Goal: Task Accomplishment & Management: Complete application form

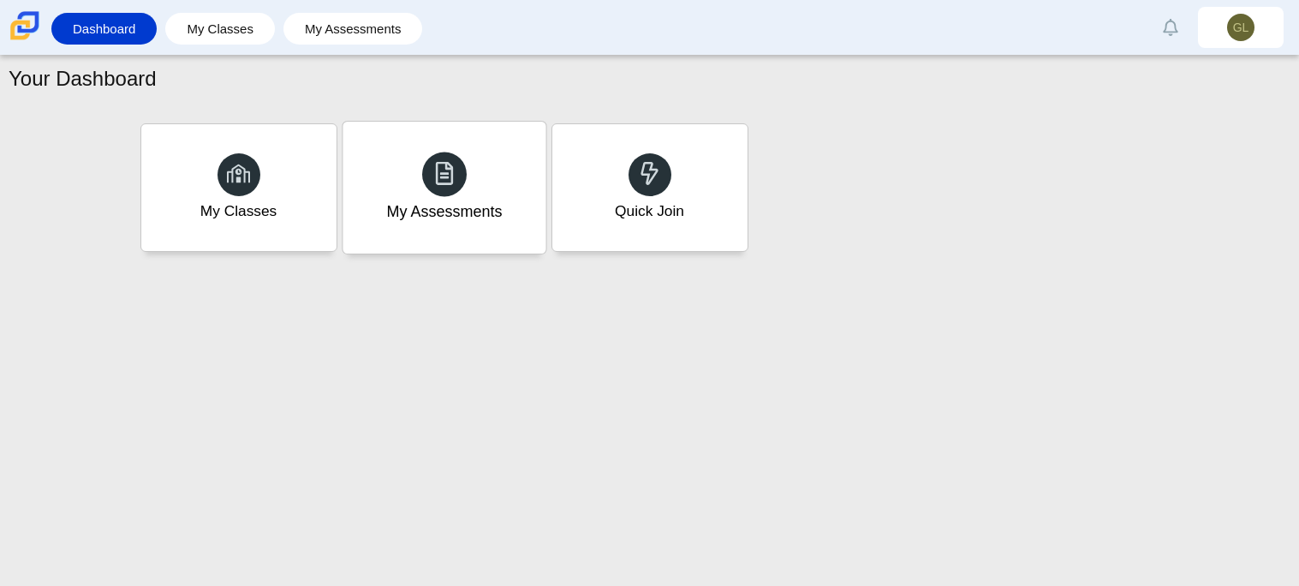
click at [413, 233] on div "My Assessments" at bounding box center [444, 188] width 203 height 132
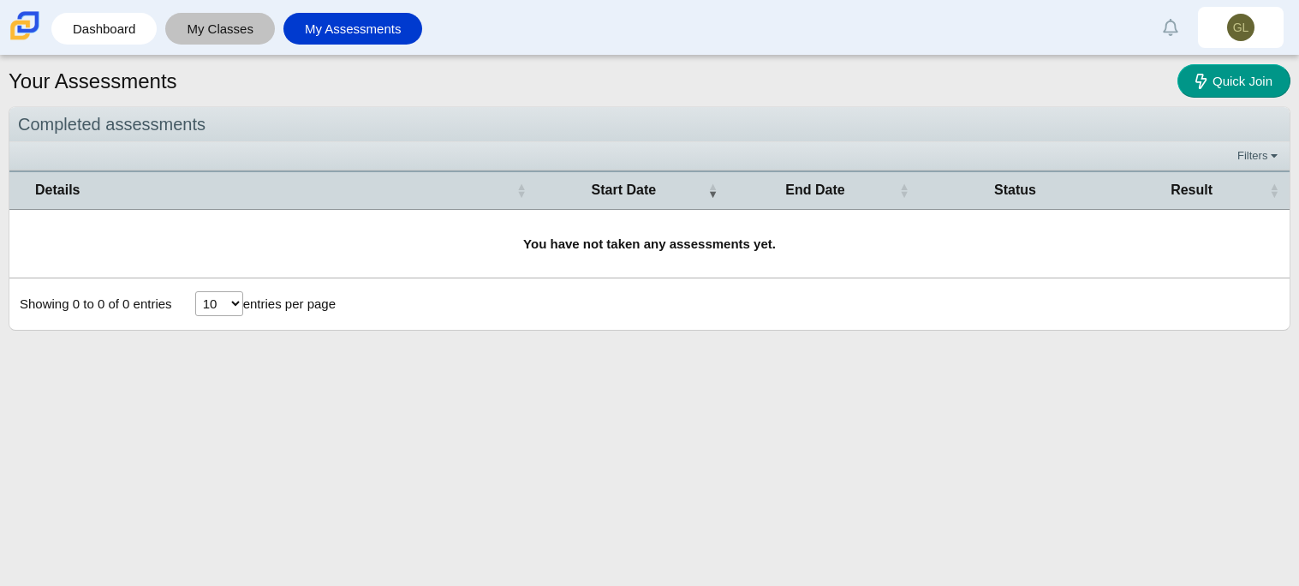
click at [192, 17] on link "My Classes" at bounding box center [220, 29] width 92 height 32
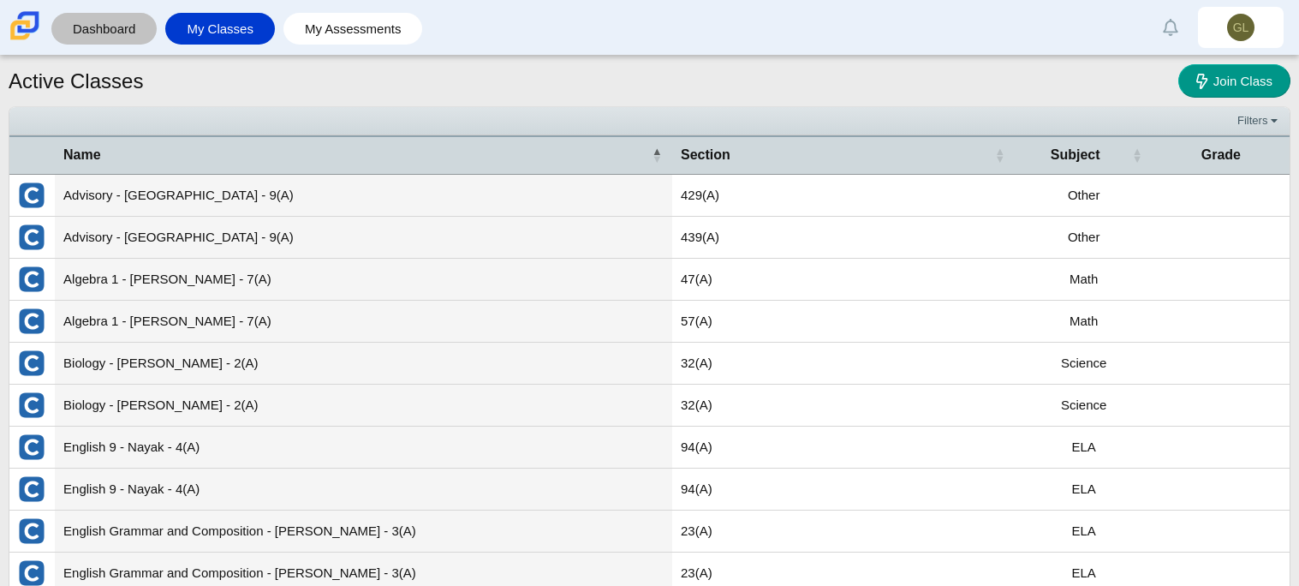
click at [106, 25] on link "Dashboard" at bounding box center [104, 29] width 88 height 32
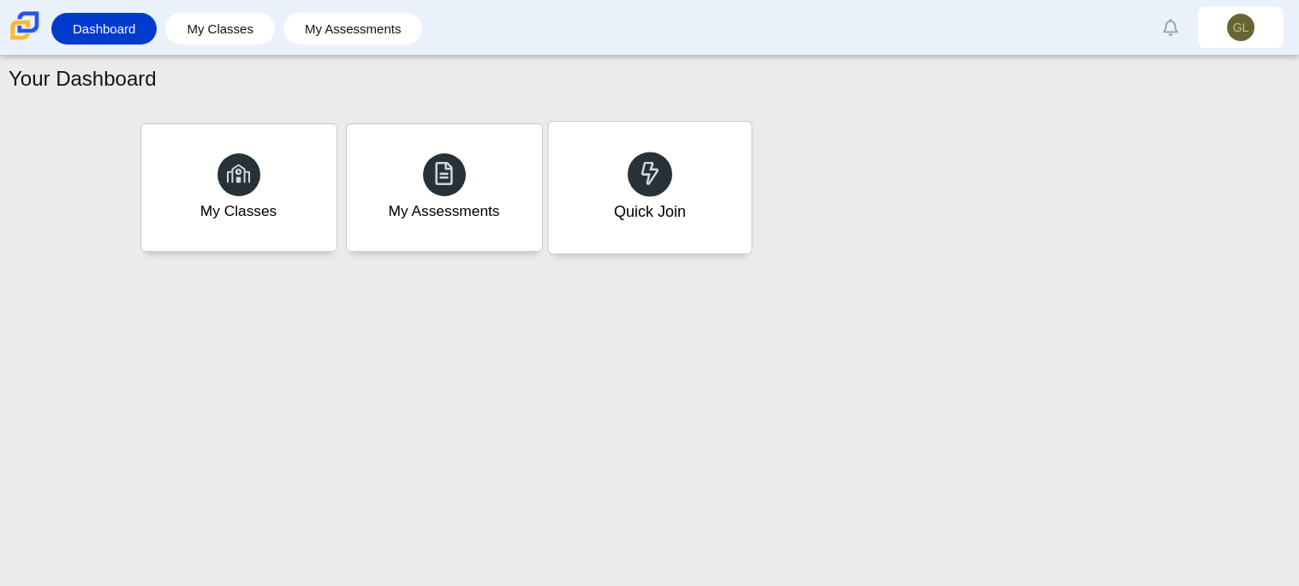
click at [629, 154] on div "Quick Join" at bounding box center [649, 188] width 203 height 132
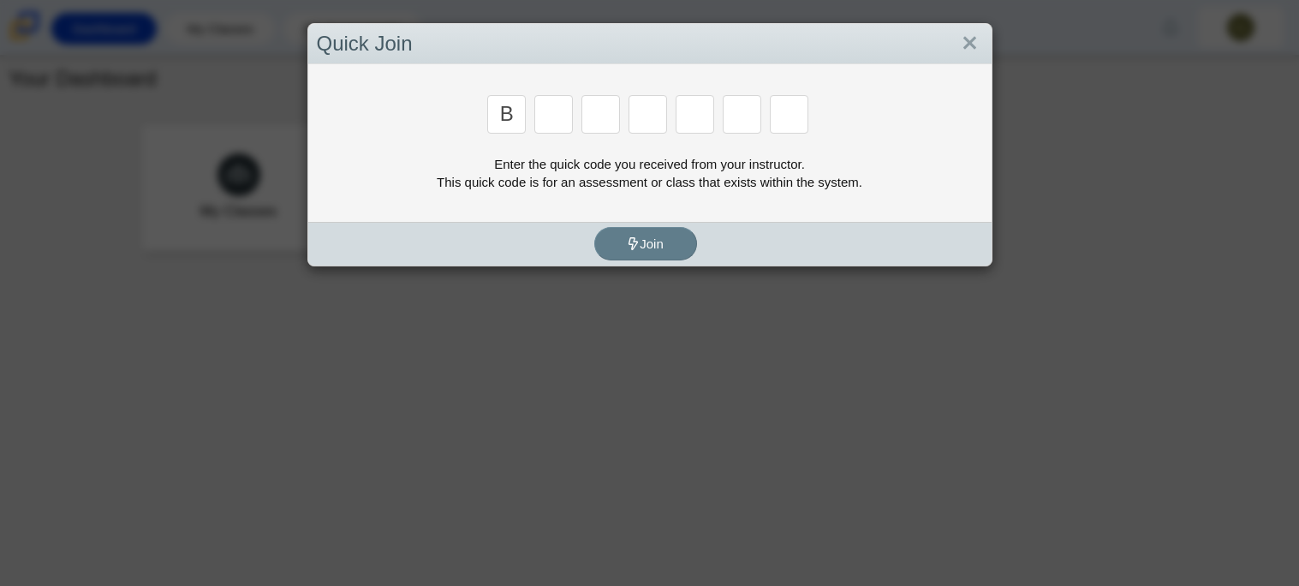
type input "b"
type input "m"
type input "3"
type input "5"
type input "3"
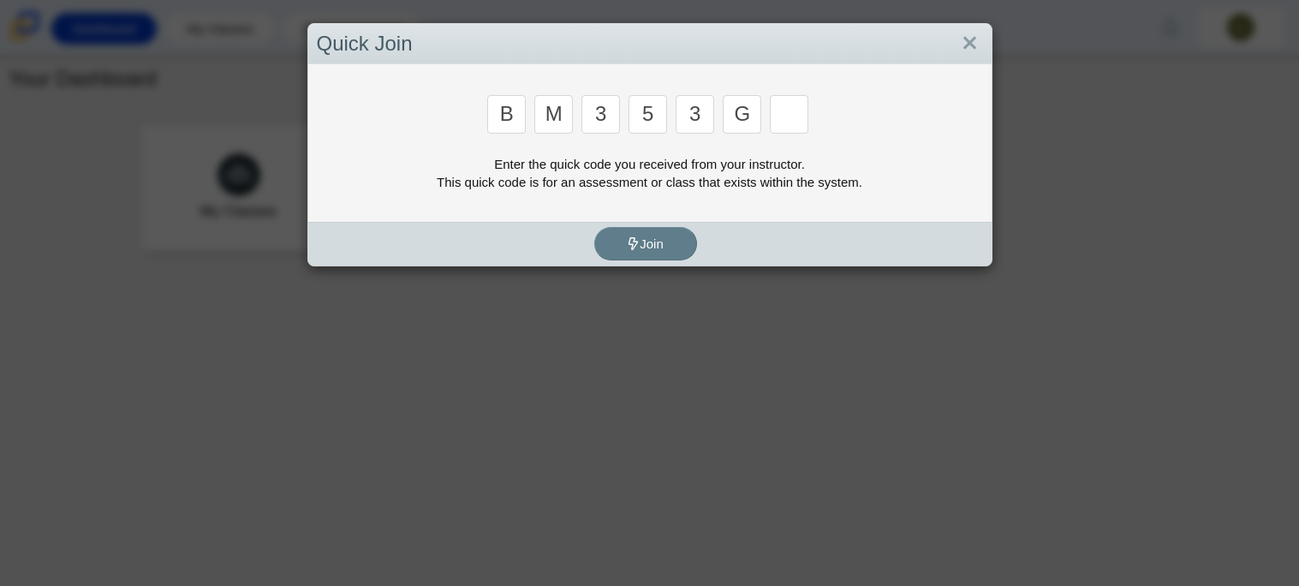
type input "g"
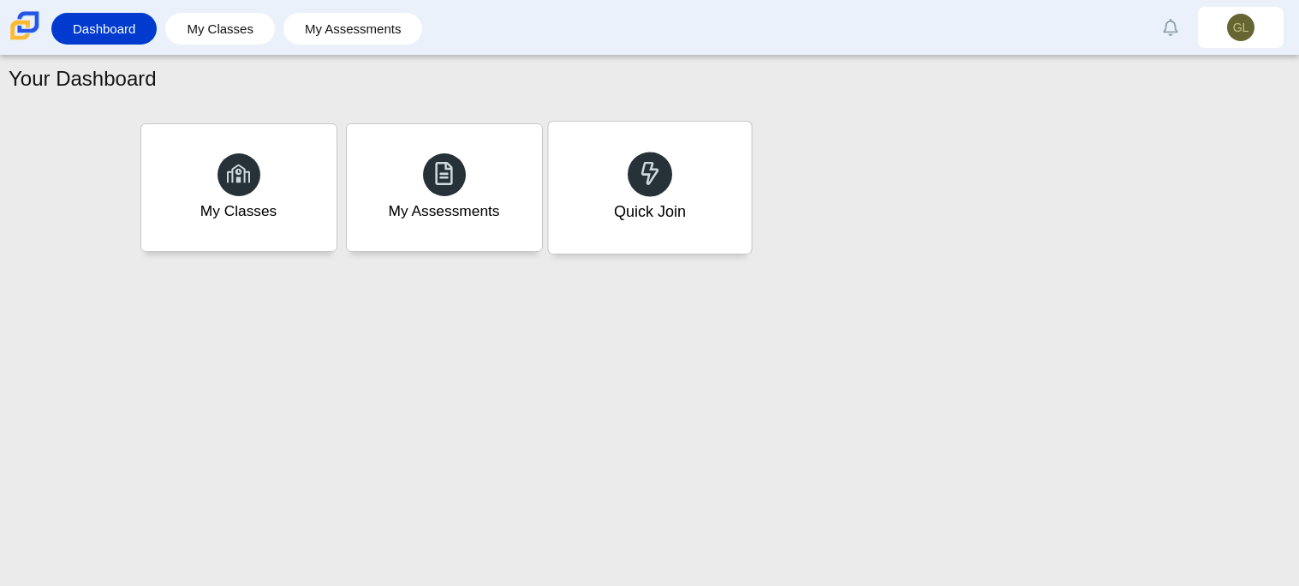
type input "b"
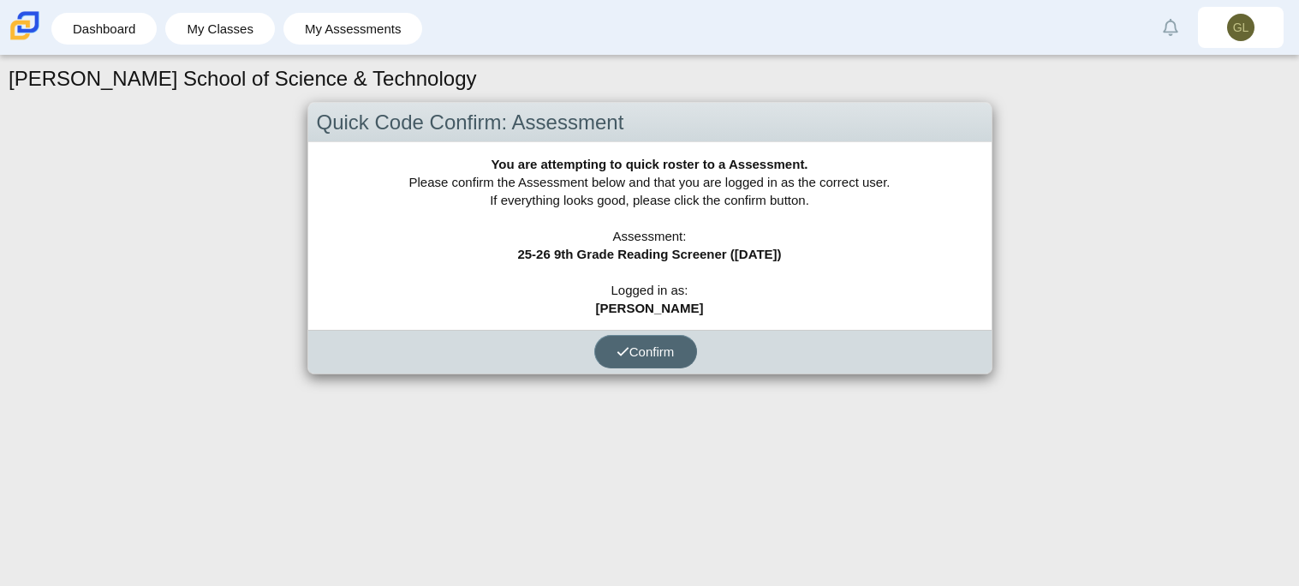
click at [658, 349] on span "Confirm" at bounding box center [646, 351] width 58 height 15
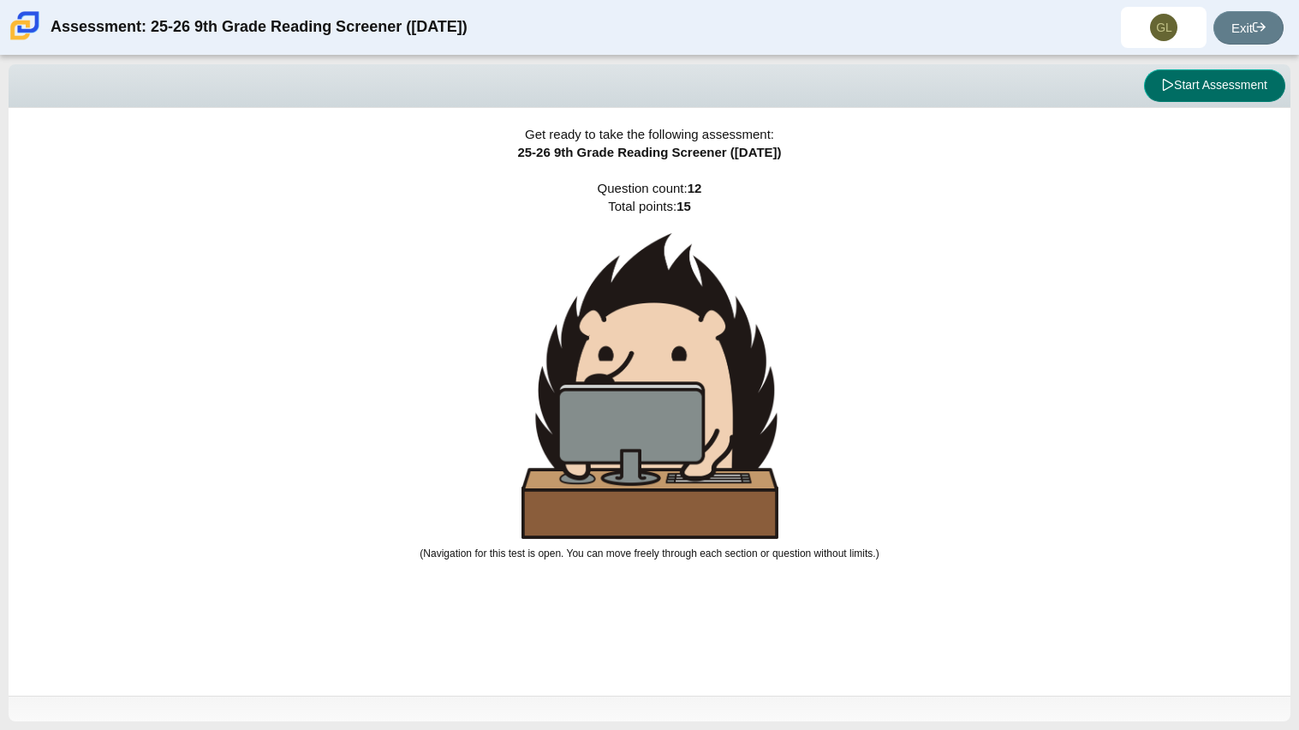
click at [1205, 92] on button "Start Assessment" at bounding box center [1214, 85] width 141 height 33
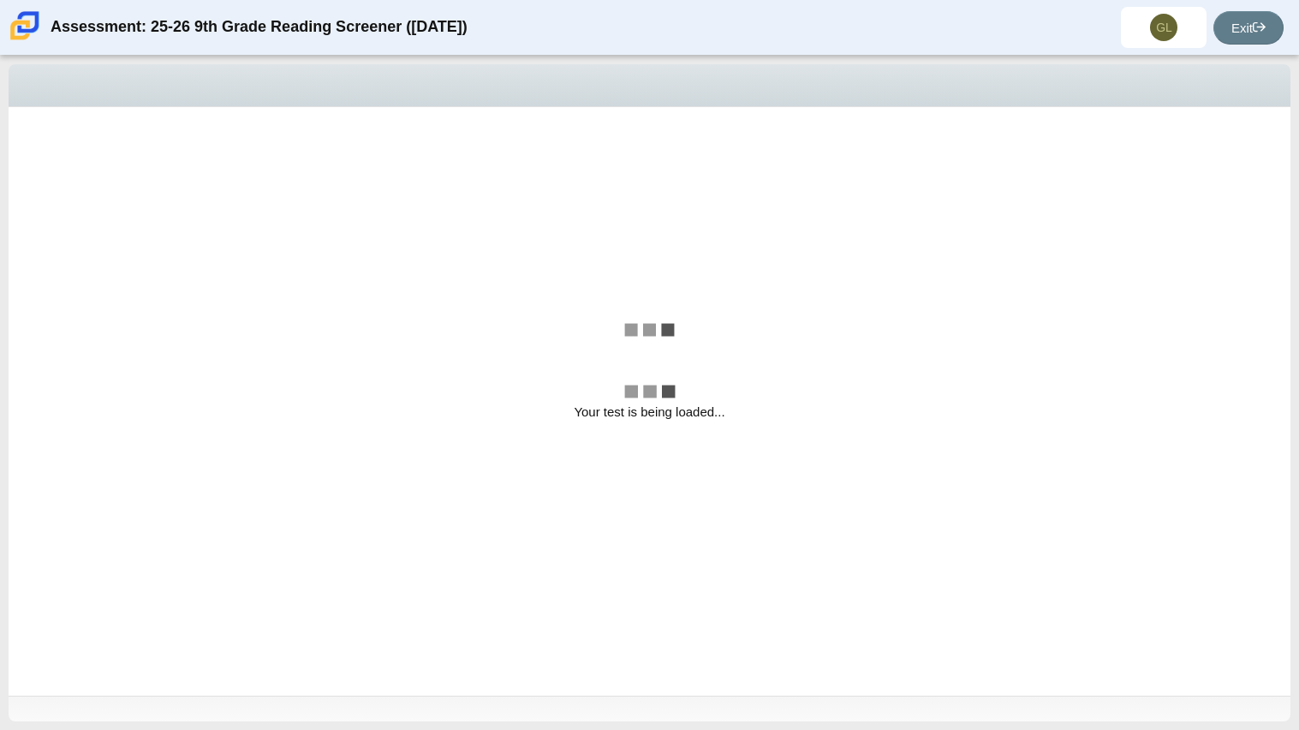
select select "ccc5b315-3c7c-471c-bf90-f22c8299c798"
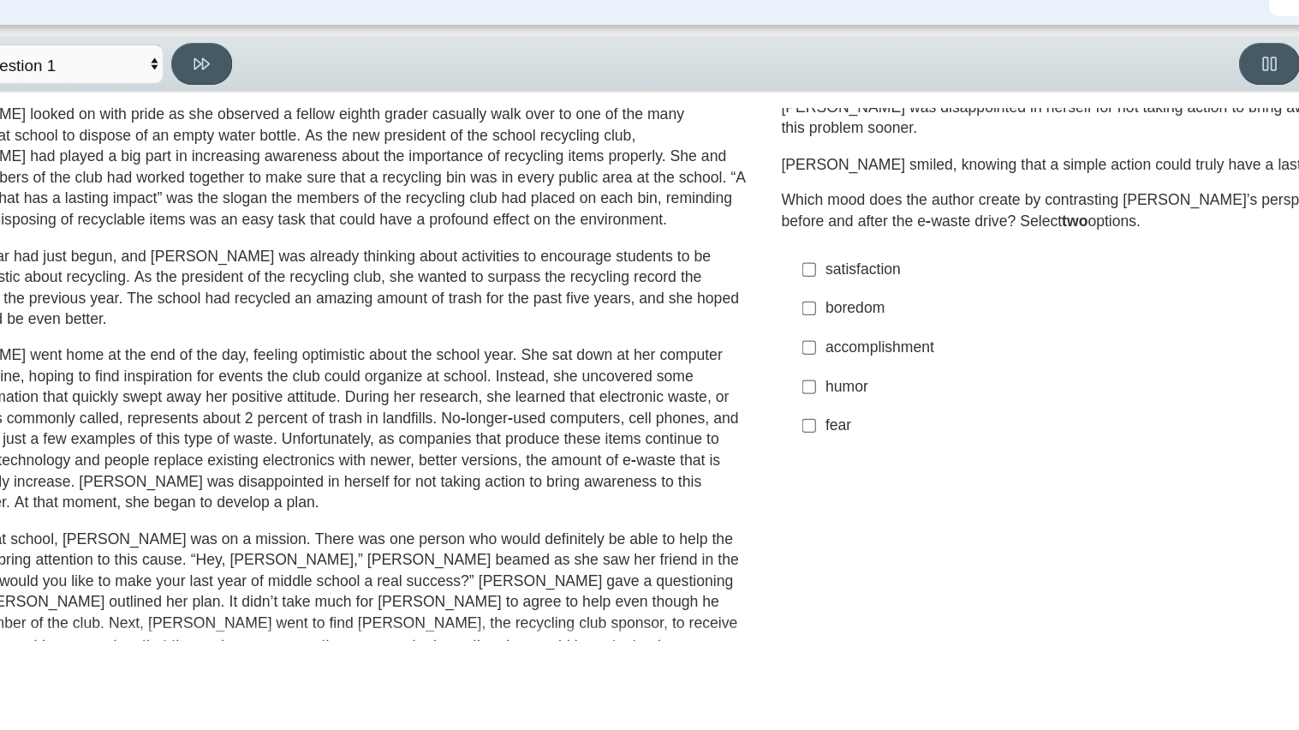
scroll to position [56, 0]
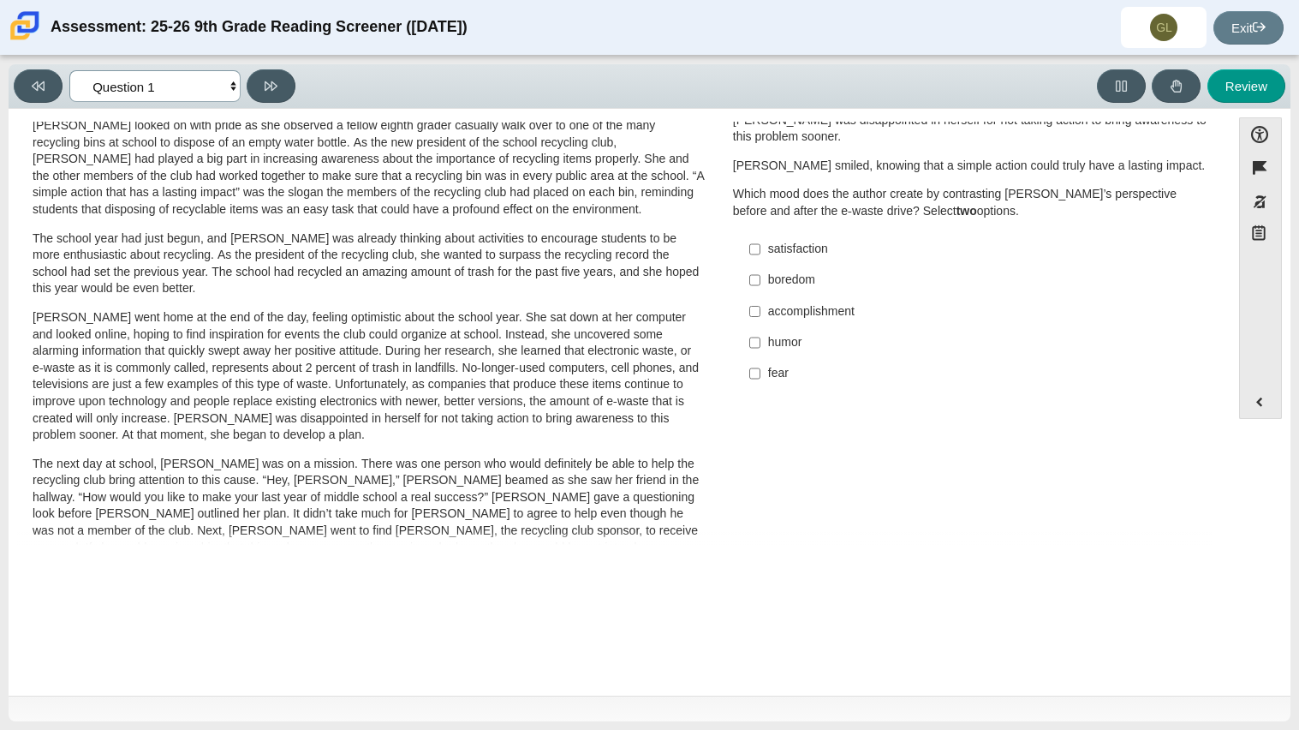
click at [231, 85] on select "Questions Question 1 Question 2 Question 3 Question 4 Question 5 Question 6 Que…" at bounding box center [154, 86] width 171 height 32
click at [232, 81] on select "Questions Question 1 Question 2 Question 3 Question 4 Question 5 Question 6 Que…" at bounding box center [154, 86] width 171 height 32
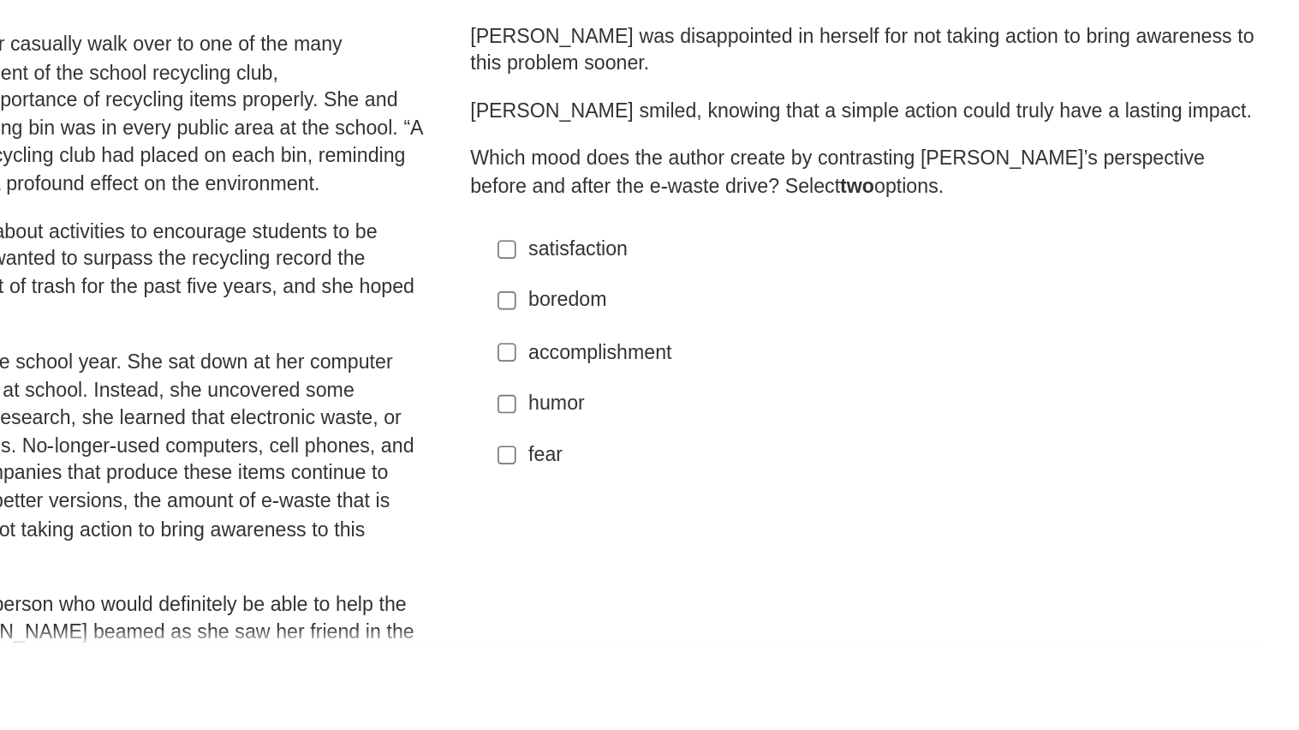
scroll to position [0, 0]
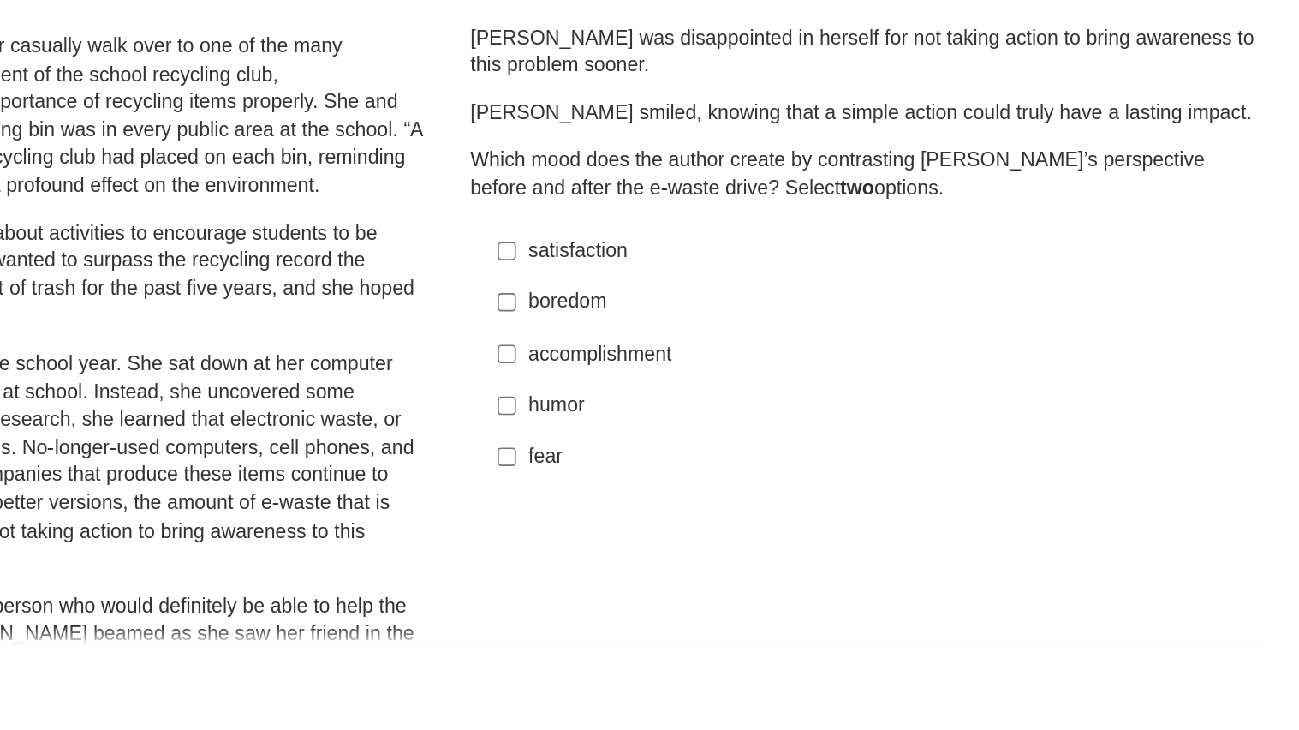
click at [828, 363] on div "accomplishment" at bounding box center [984, 367] width 432 height 17
click at [760, 363] on input "accomplishment accomplishment" at bounding box center [754, 366] width 11 height 31
checkbox input "true"
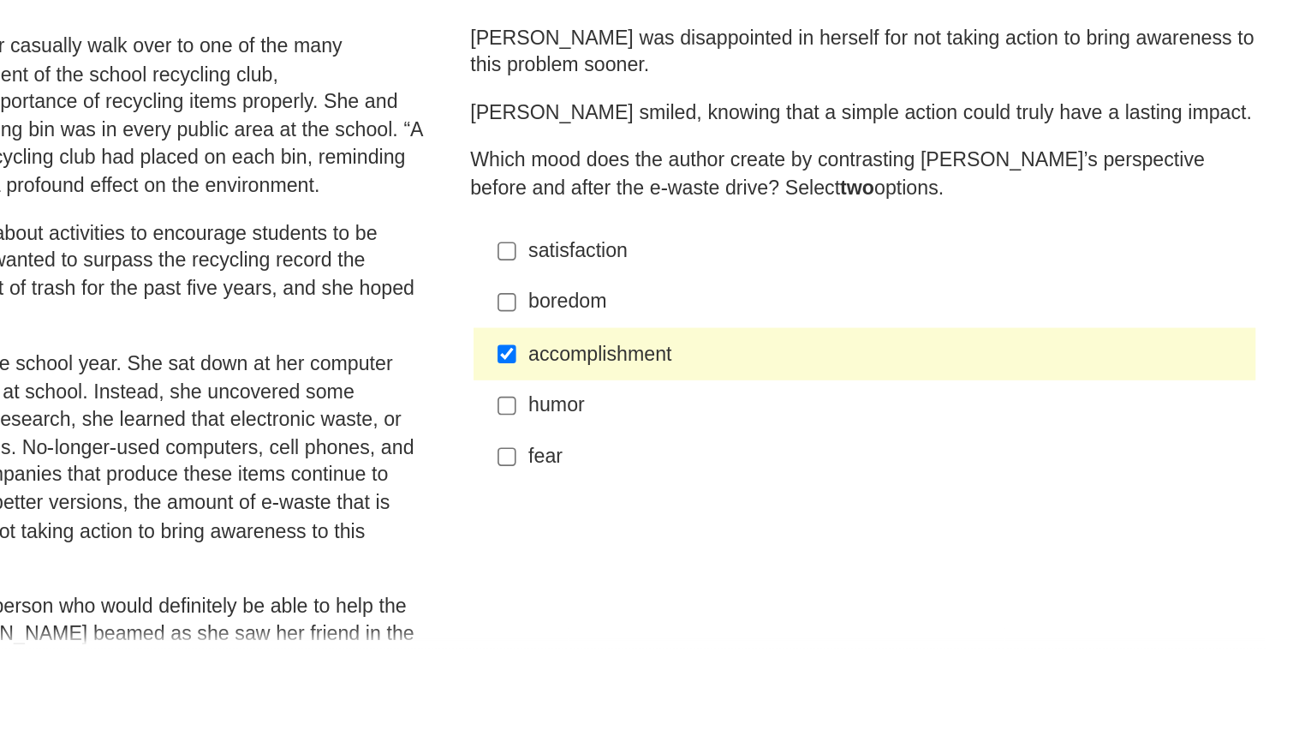
click at [847, 311] on div "satisfaction" at bounding box center [984, 304] width 432 height 17
click at [760, 311] on input "satisfaction satisfaction" at bounding box center [754, 304] width 11 height 31
checkbox input "true"
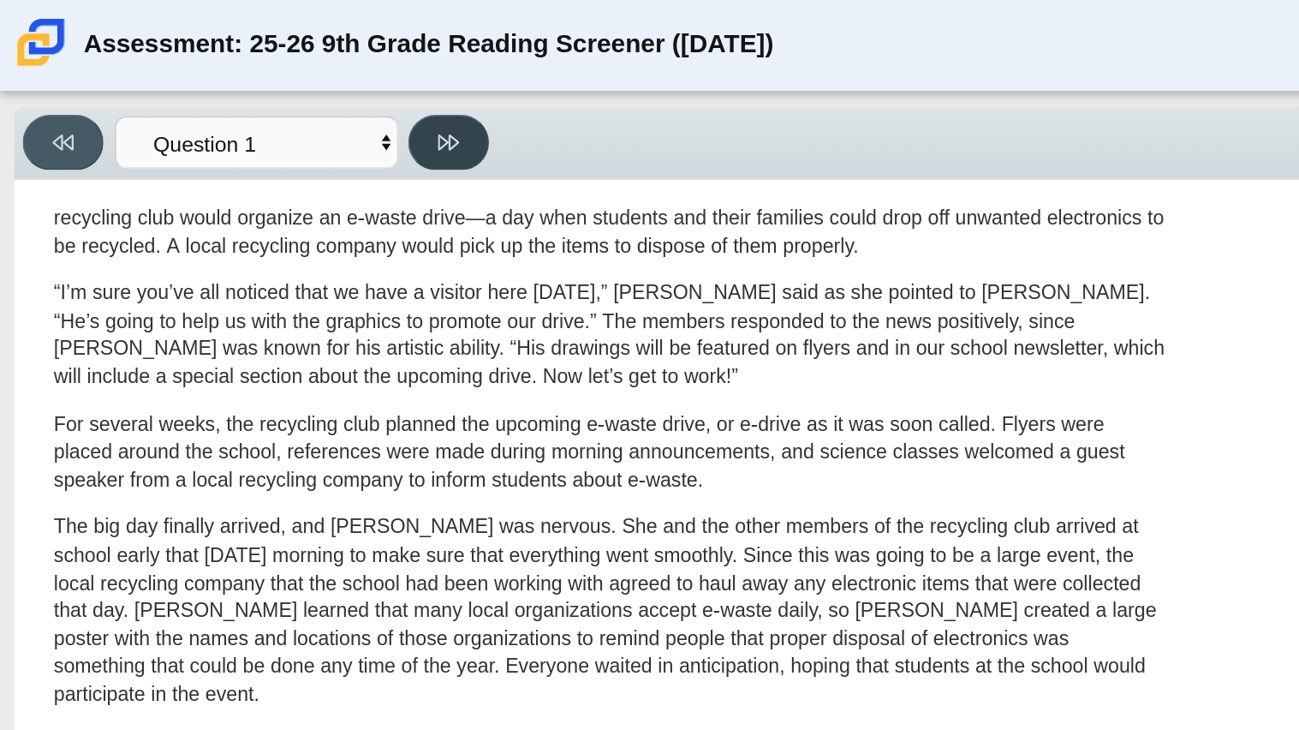
click at [258, 81] on button at bounding box center [271, 85] width 49 height 33
select select "0ff64528-ffd7-428d-b192-babfaadd44e8"
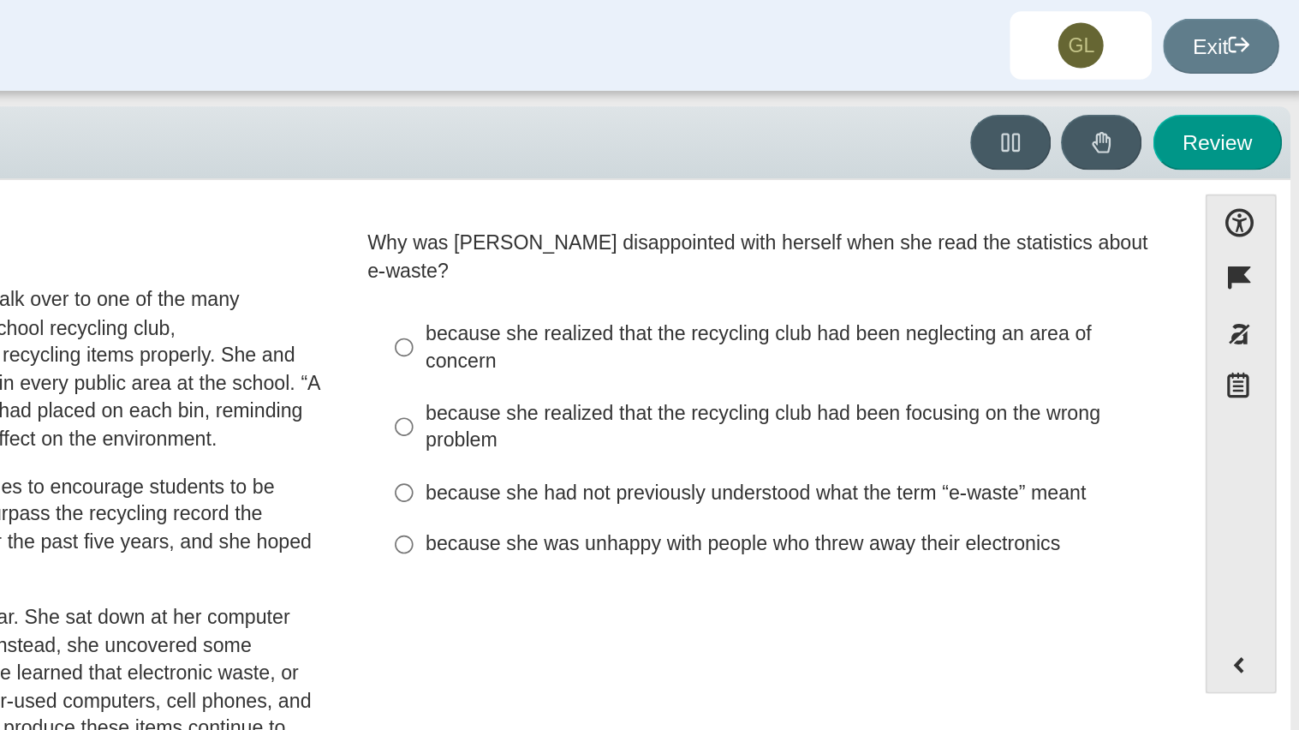
click at [987, 289] on div "because she had not previously understood what the term “e-waste” meant" at bounding box center [984, 297] width 432 height 17
click at [760, 282] on input "because she had not previously understood what the term “e-waste” meant because…" at bounding box center [754, 297] width 11 height 31
radio input "true"
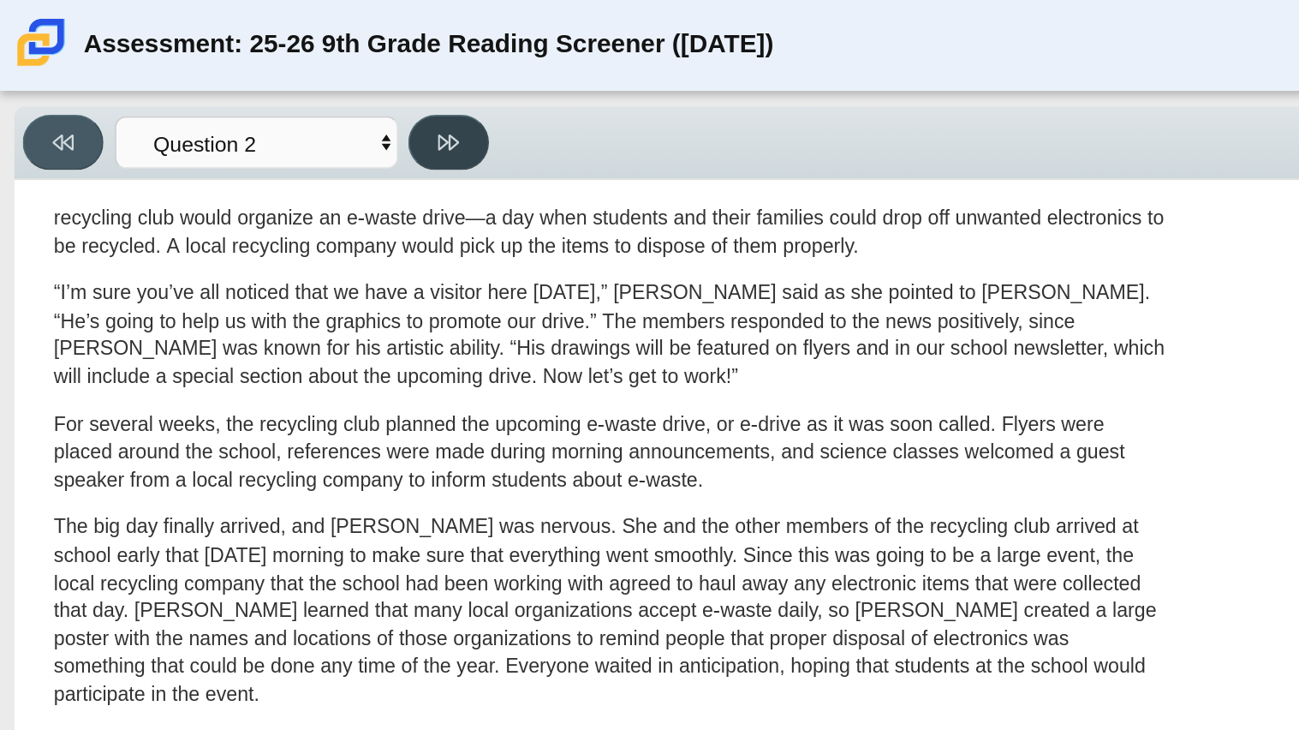
click at [290, 87] on button at bounding box center [271, 85] width 49 height 33
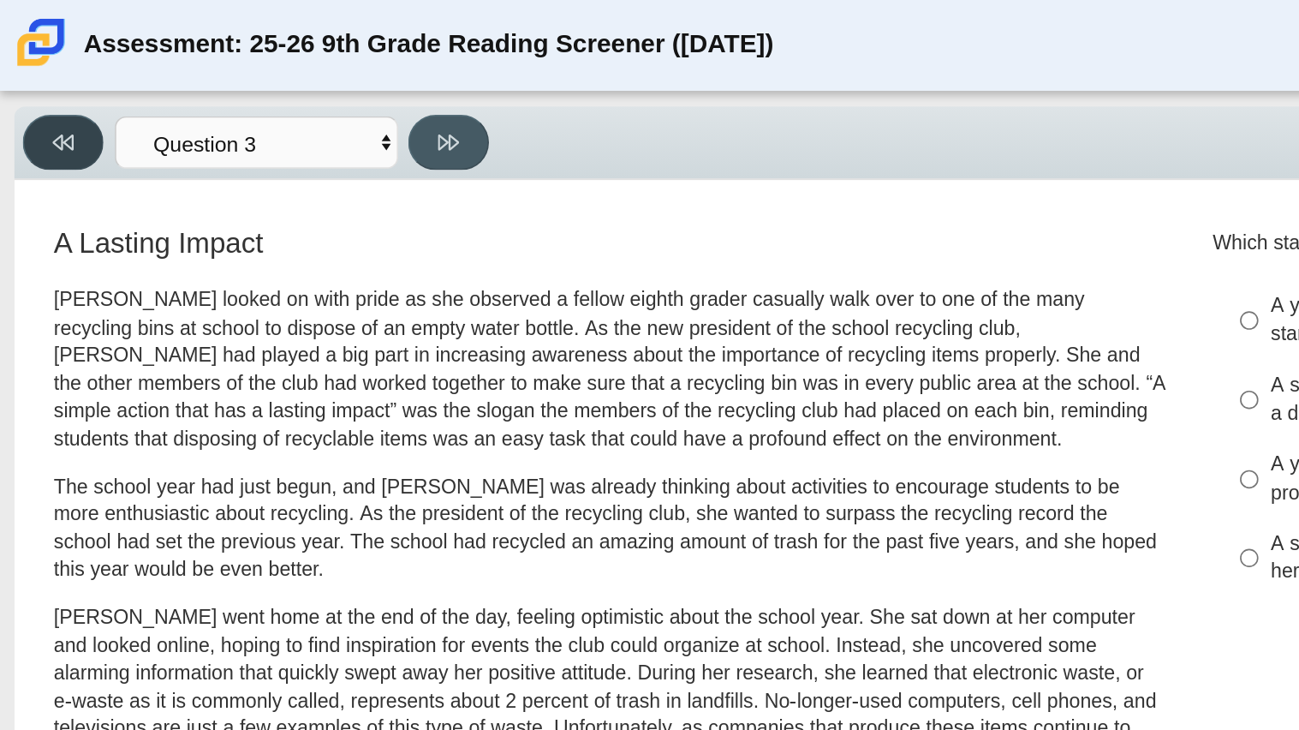
click at [53, 98] on button at bounding box center [38, 85] width 49 height 33
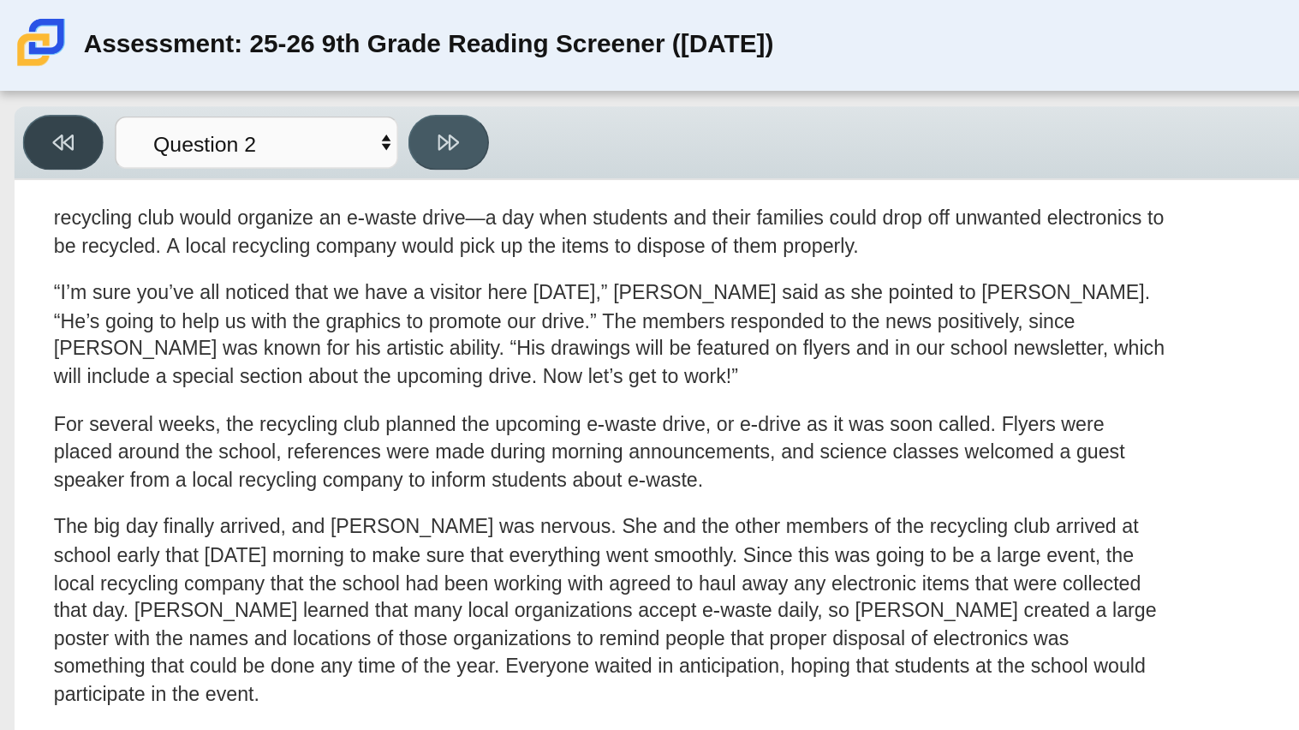
click at [53, 98] on button at bounding box center [38, 85] width 49 height 33
click at [283, 90] on button at bounding box center [271, 85] width 49 height 33
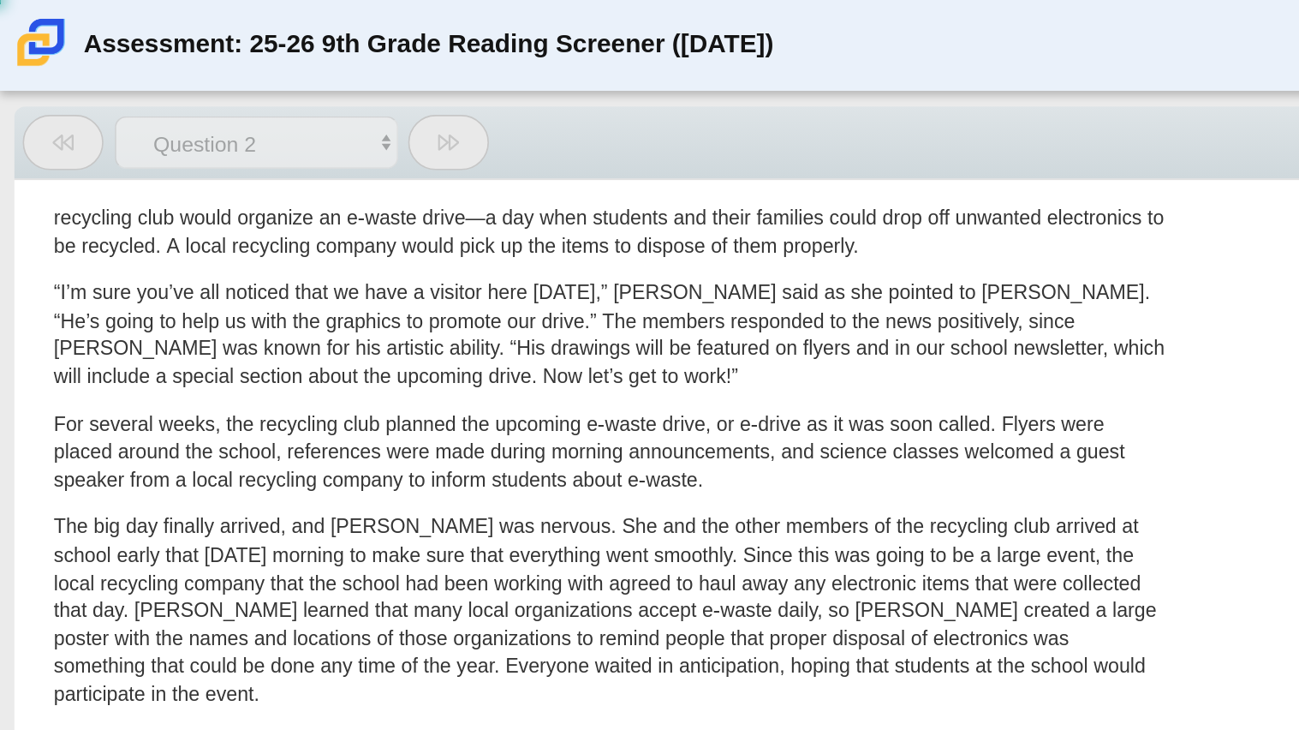
click at [283, 90] on button at bounding box center [271, 85] width 49 height 33
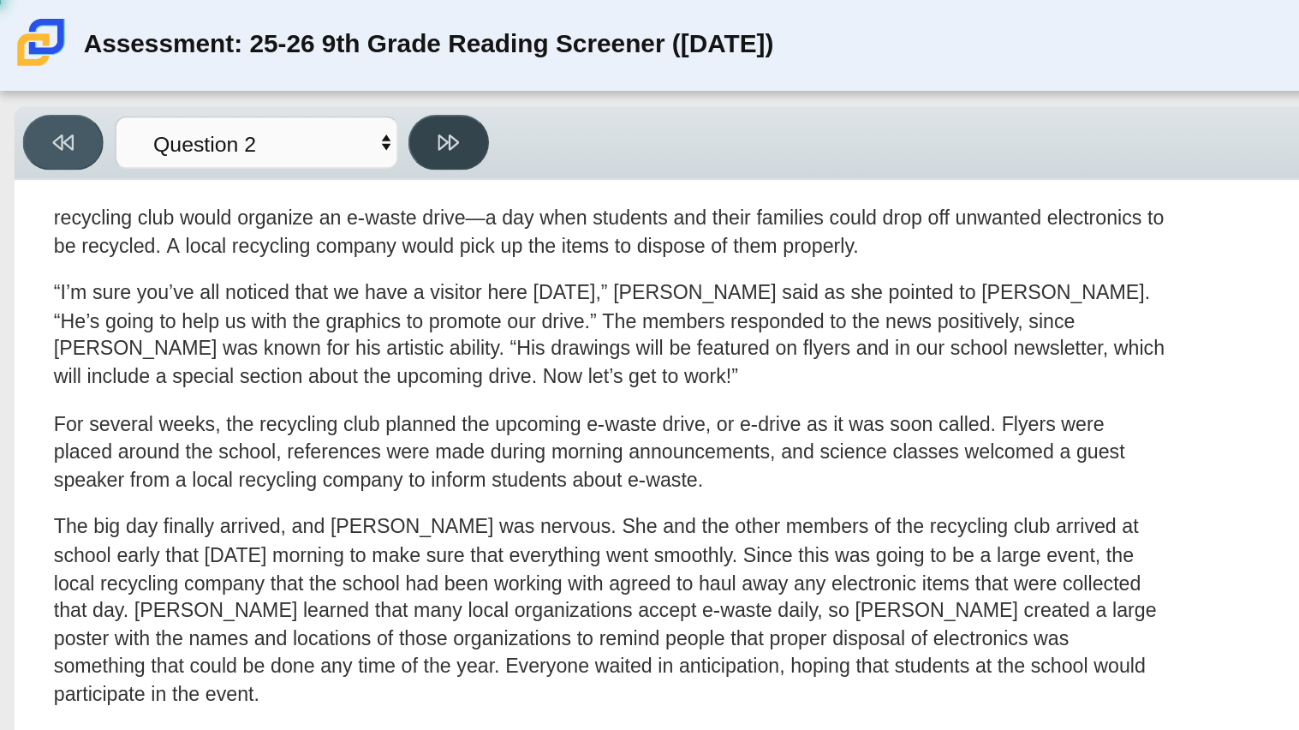
select select "7ce3d843-6974-4858-901c-1ff39630e843"
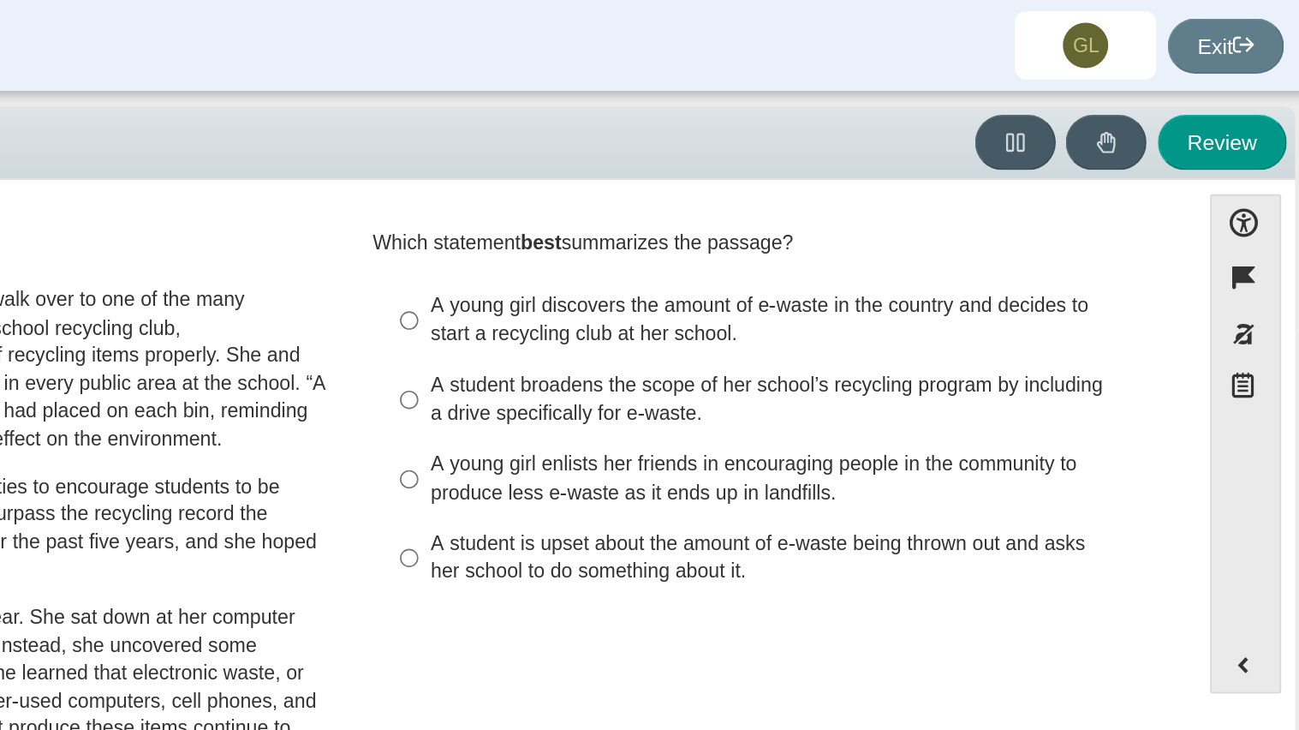
click at [935, 274] on div "A young girl enlists her friends in encouraging people in the community to prod…" at bounding box center [984, 288] width 432 height 33
click at [760, 274] on input "A young girl enlists her friends in encouraging people in the community to prod…" at bounding box center [754, 289] width 11 height 48
radio input "true"
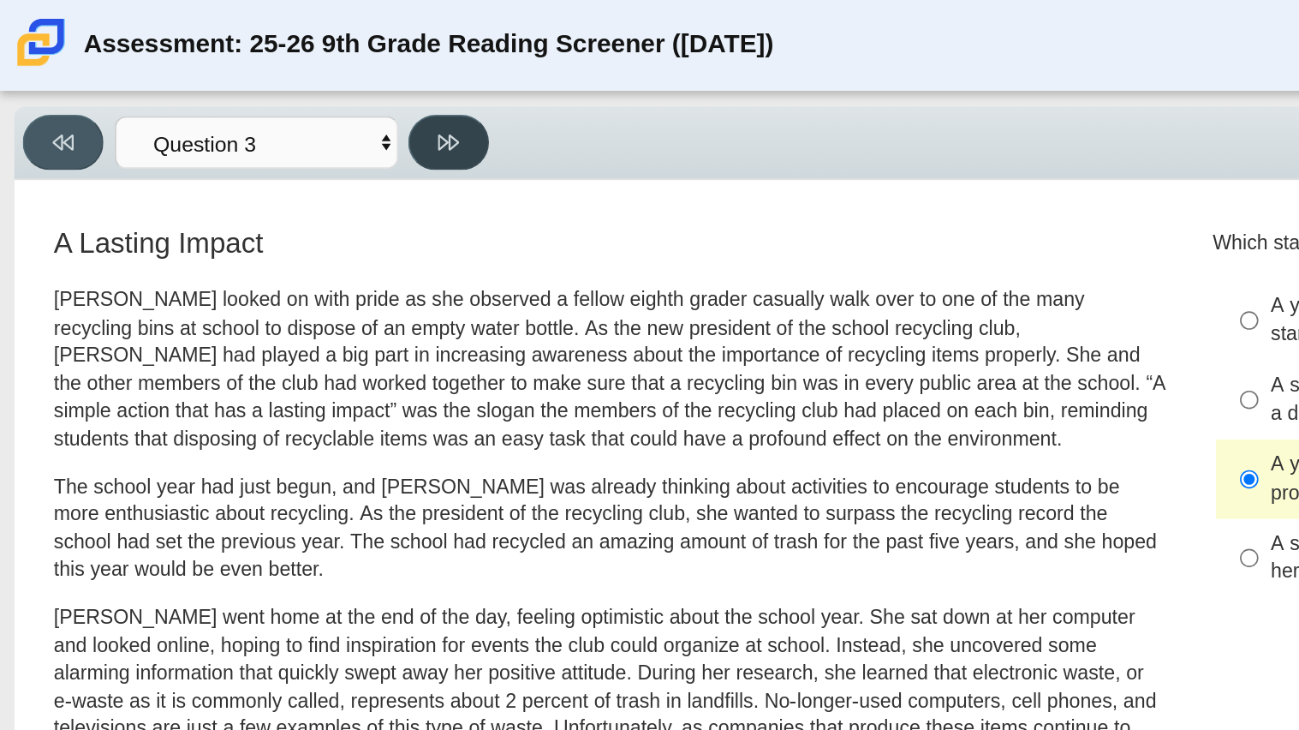
click at [274, 92] on icon at bounding box center [271, 86] width 13 height 13
select select "ca9ea0f1-49c5-4bd1-83b0-472c18652b42"
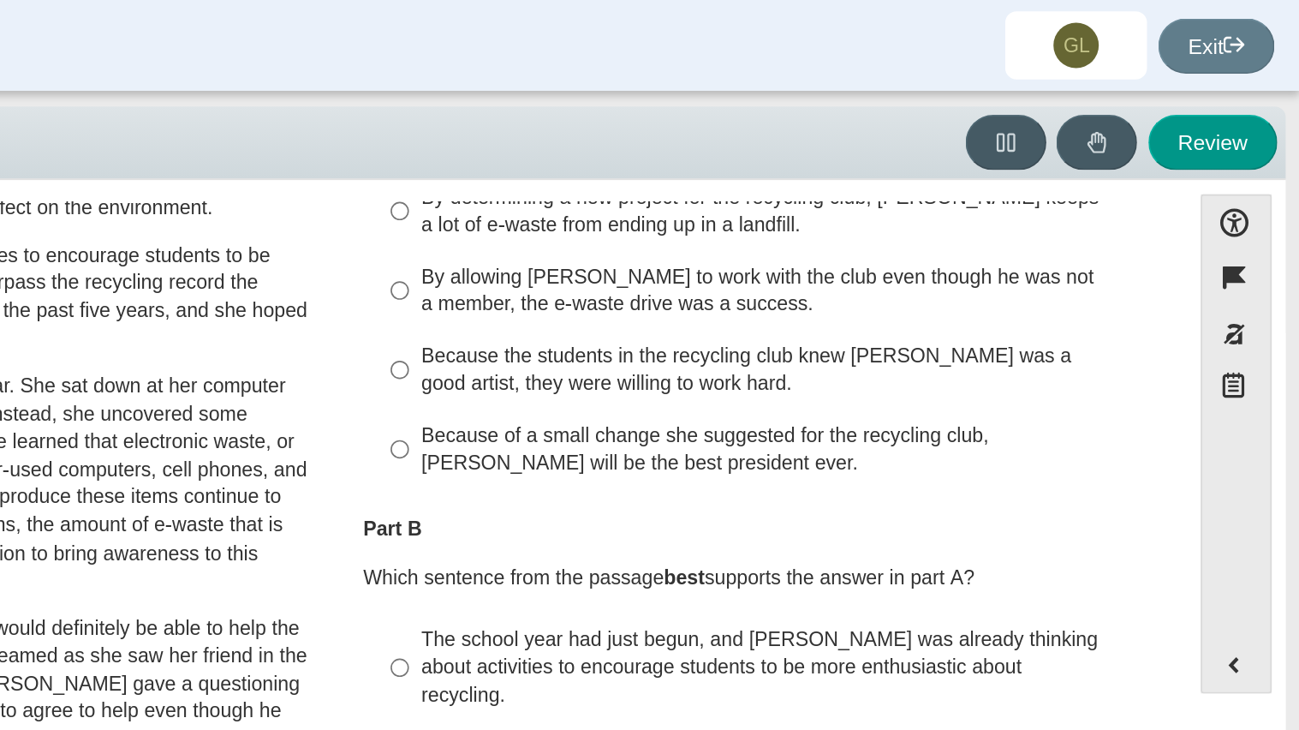
scroll to position [39, 0]
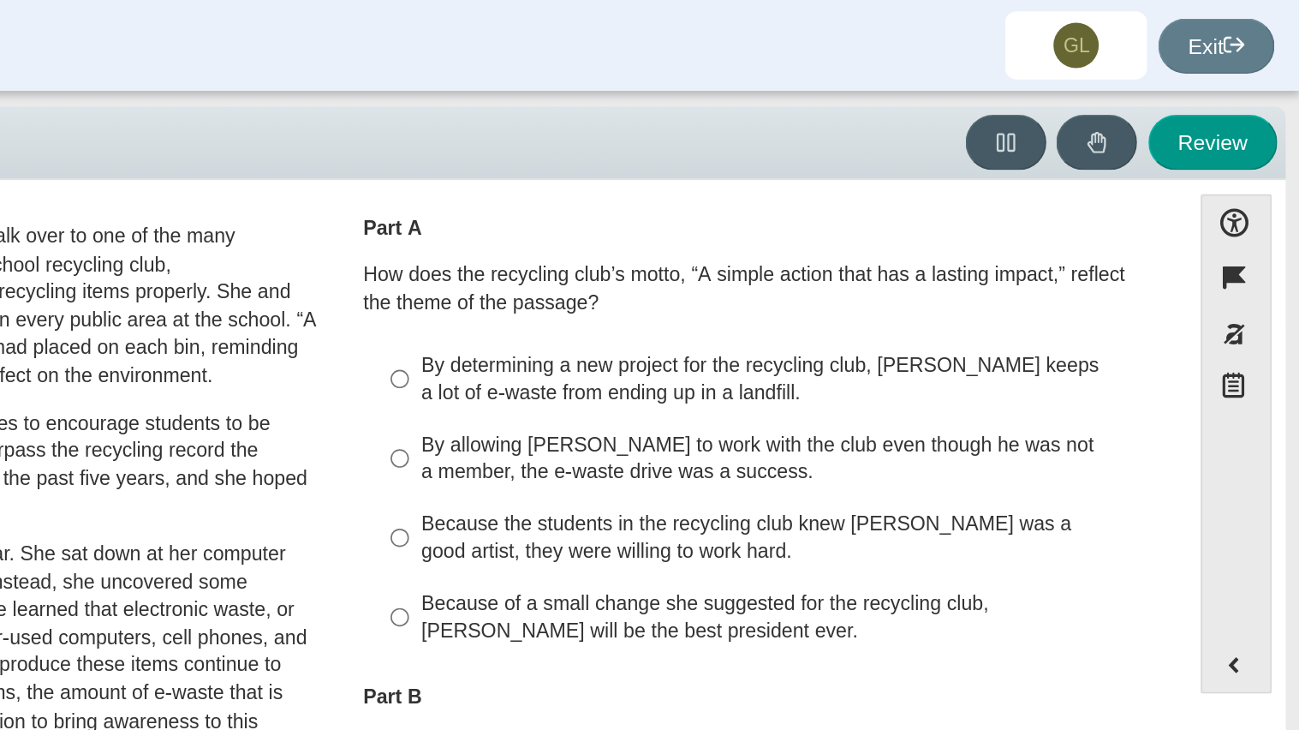
click at [964, 285] on div "By allowing Juan Carlos to work with the club even though he was not a member, …" at bounding box center [984, 276] width 432 height 33
click at [760, 285] on input "By allowing Juan Carlos to work with the club even though he was not a member, …" at bounding box center [754, 277] width 11 height 48
radio input "true"
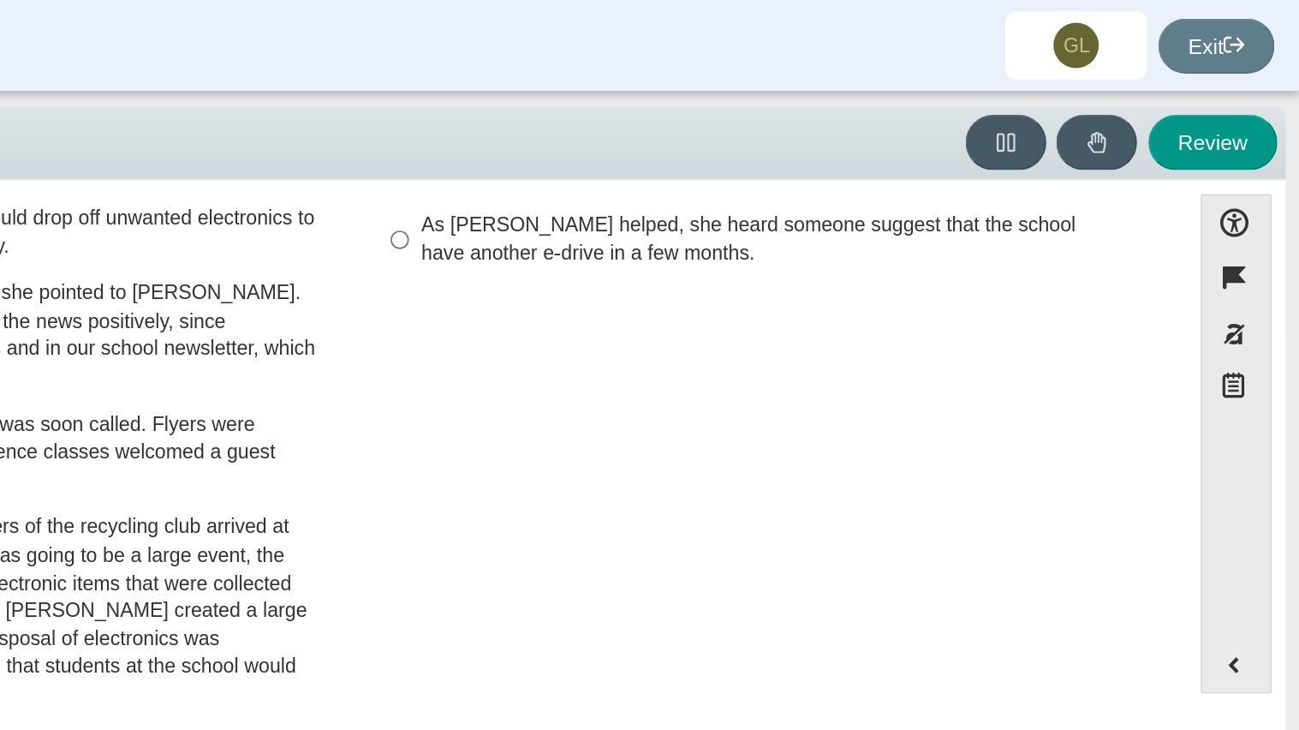
click at [940, 148] on label "As Scarlett helped, she heard someone suggest that the school have another e-dr…" at bounding box center [972, 145] width 470 height 48
click at [760, 148] on input "As Scarlett helped, she heard someone suggest that the school have another e-dr…" at bounding box center [754, 145] width 11 height 48
radio input "true"
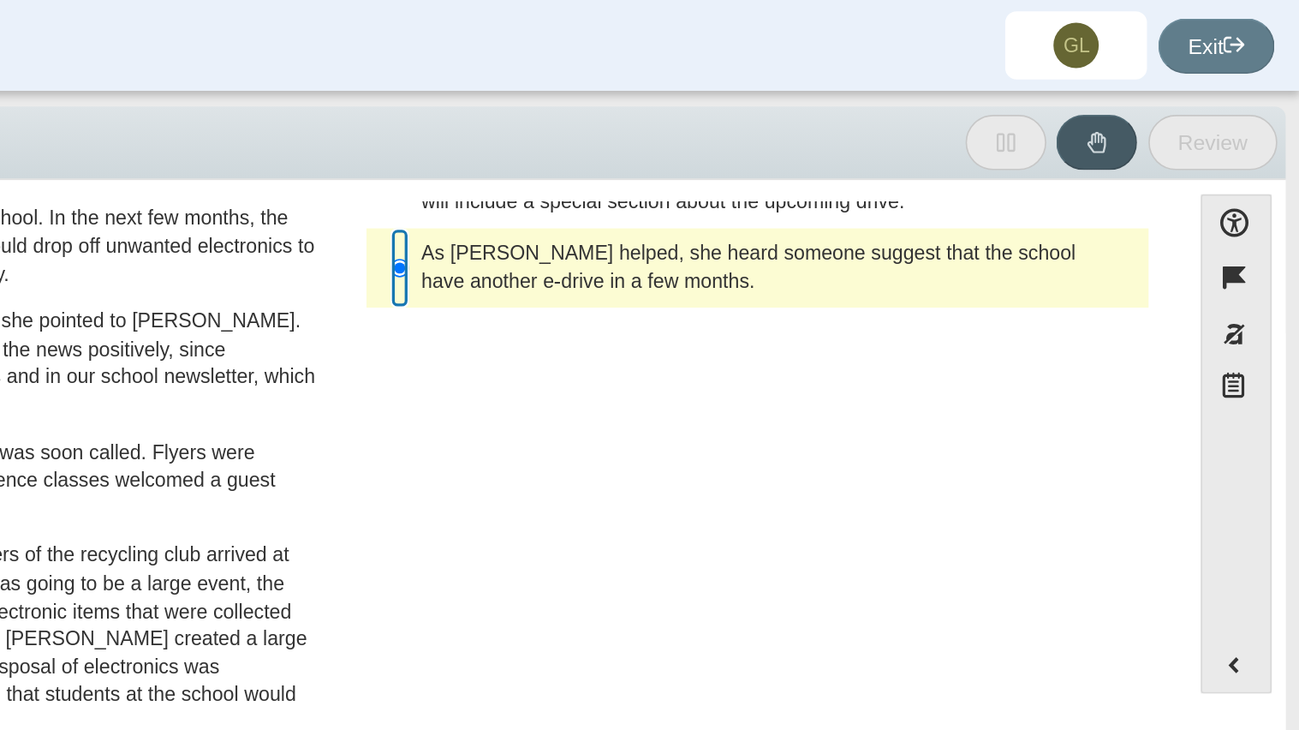
scroll to position [0, 0]
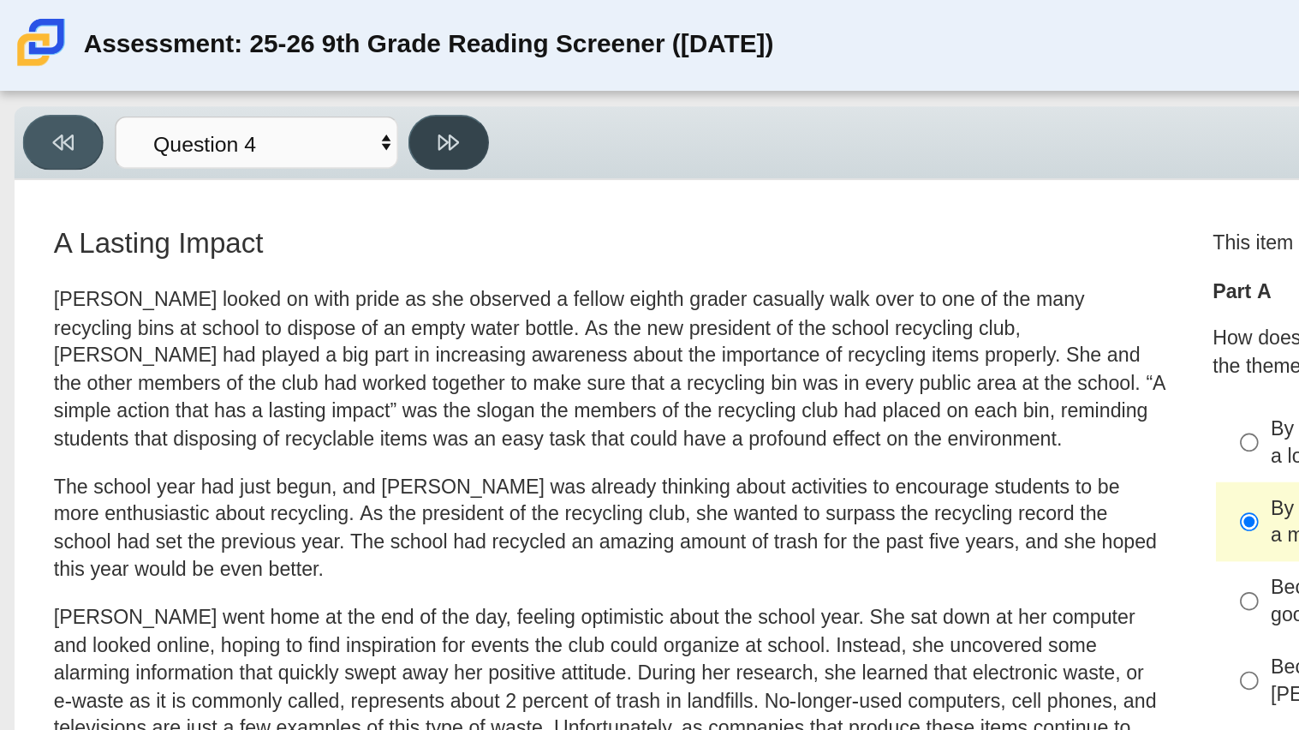
click at [259, 75] on button at bounding box center [271, 85] width 49 height 33
select select "e41f1a79-e29f-4095-8030-a53364015bed"
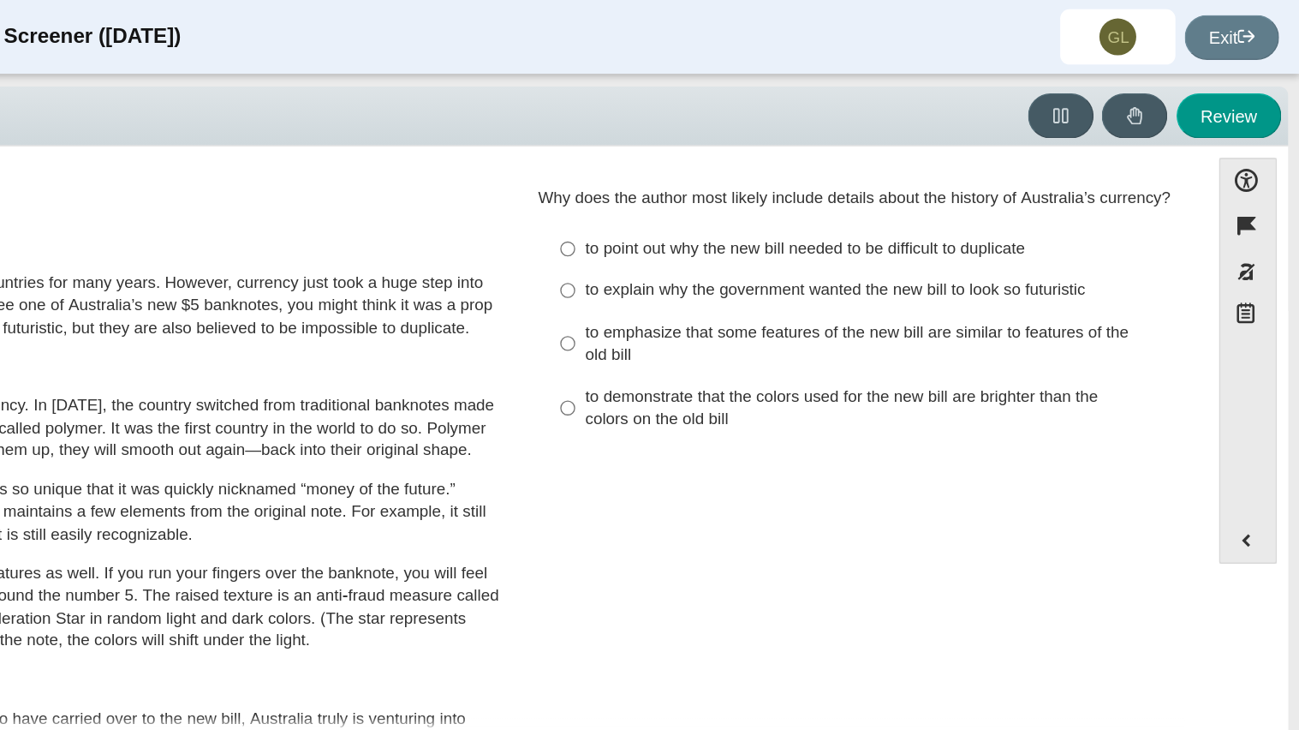
click at [897, 195] on label "to point out why the new bill needed to be difficult to duplicate to point out …" at bounding box center [972, 185] width 470 height 31
click at [760, 195] on input "to point out why the new bill needed to be difficult to duplicate to point out …" at bounding box center [754, 185] width 11 height 31
radio input "true"
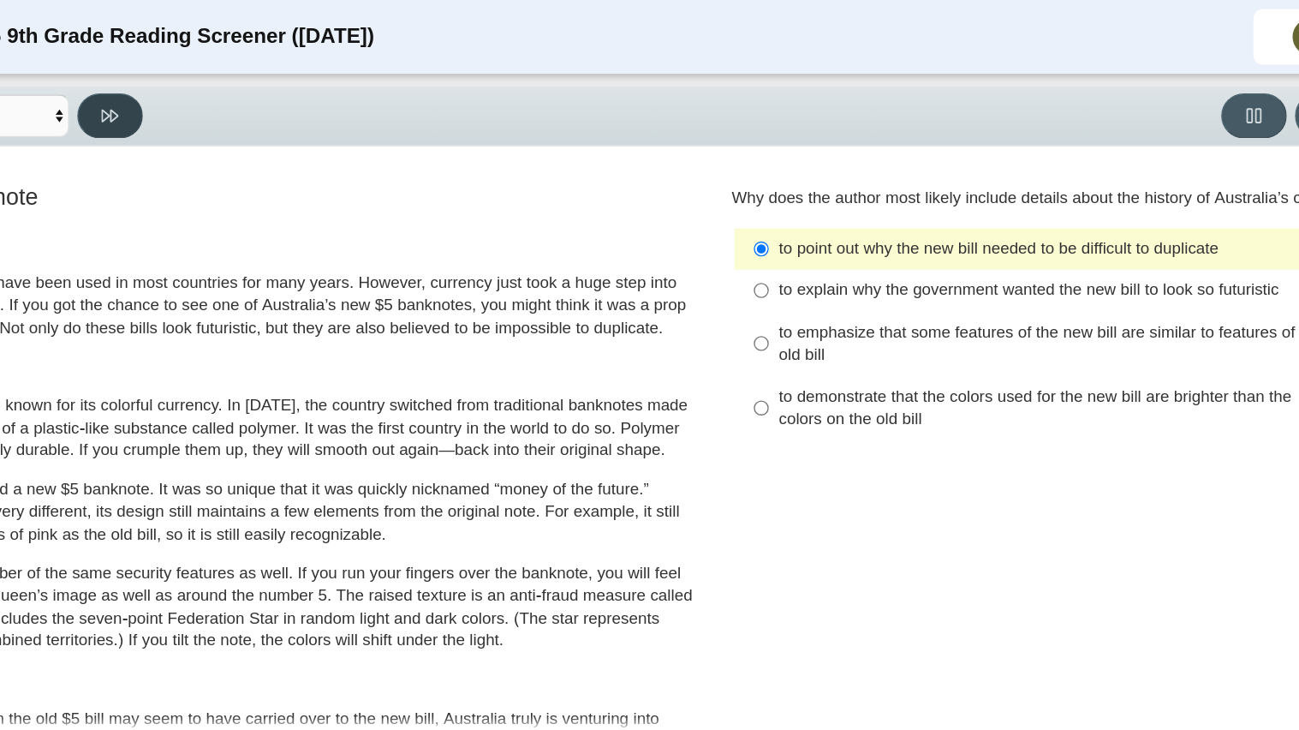
click at [249, 86] on button at bounding box center [271, 85] width 49 height 33
select select "69146e31-7b3d-4a3e-9ce6-f30c24342ae0"
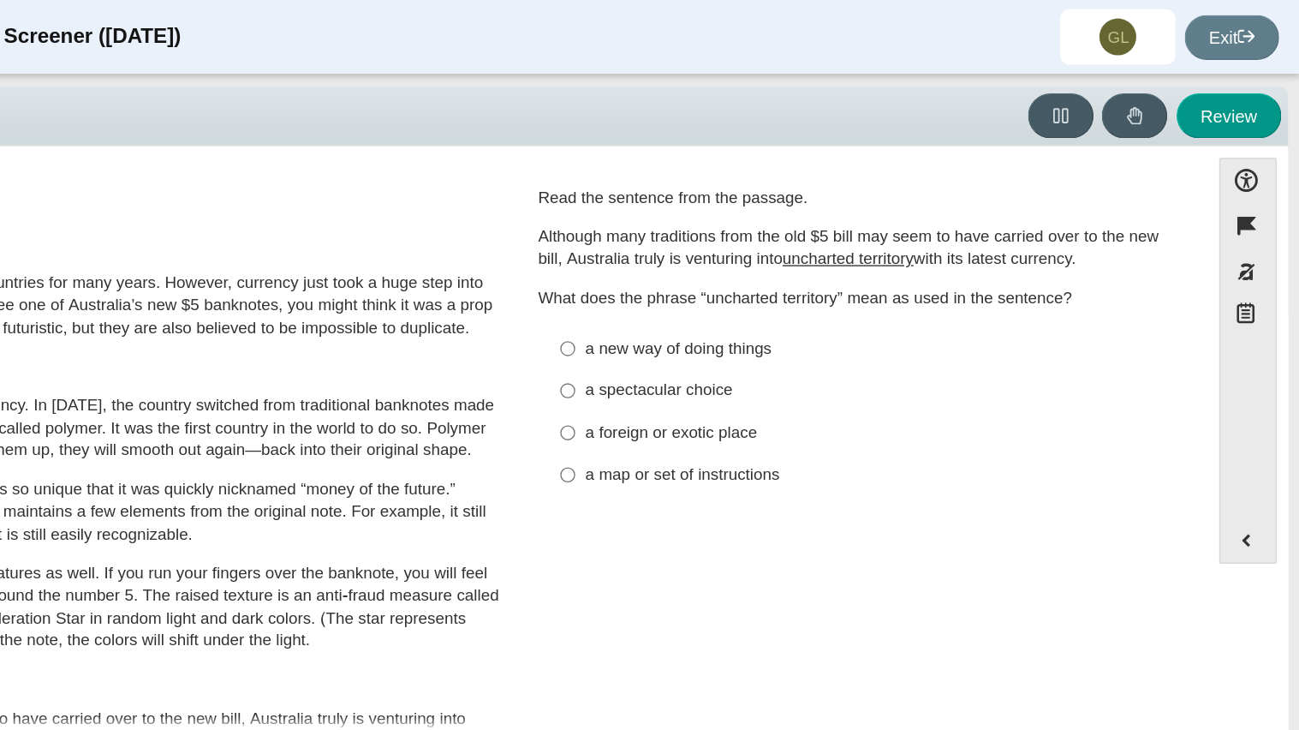
click at [836, 263] on div "a new way of doing things" at bounding box center [984, 259] width 432 height 17
click at [760, 263] on input "a new way of doing things a new way of doing things" at bounding box center [754, 258] width 11 height 31
radio input "true"
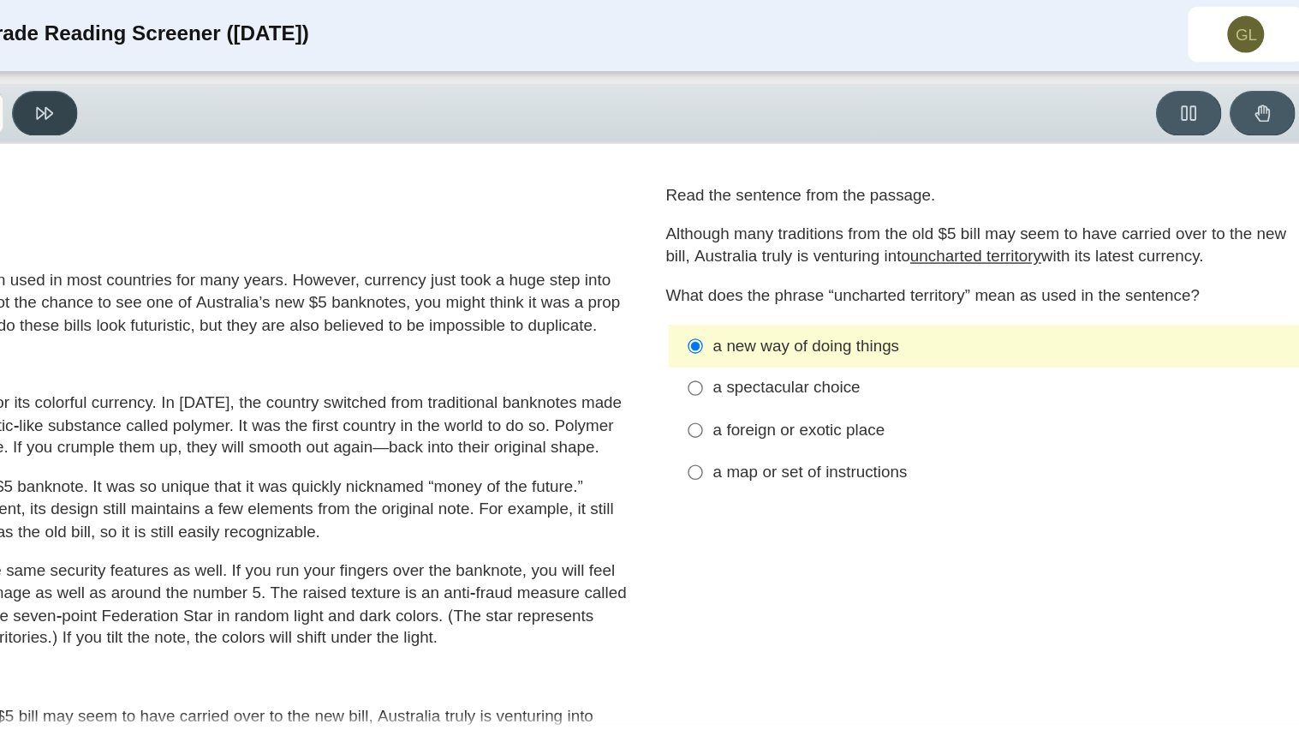
click at [268, 88] on icon at bounding box center [271, 86] width 13 height 13
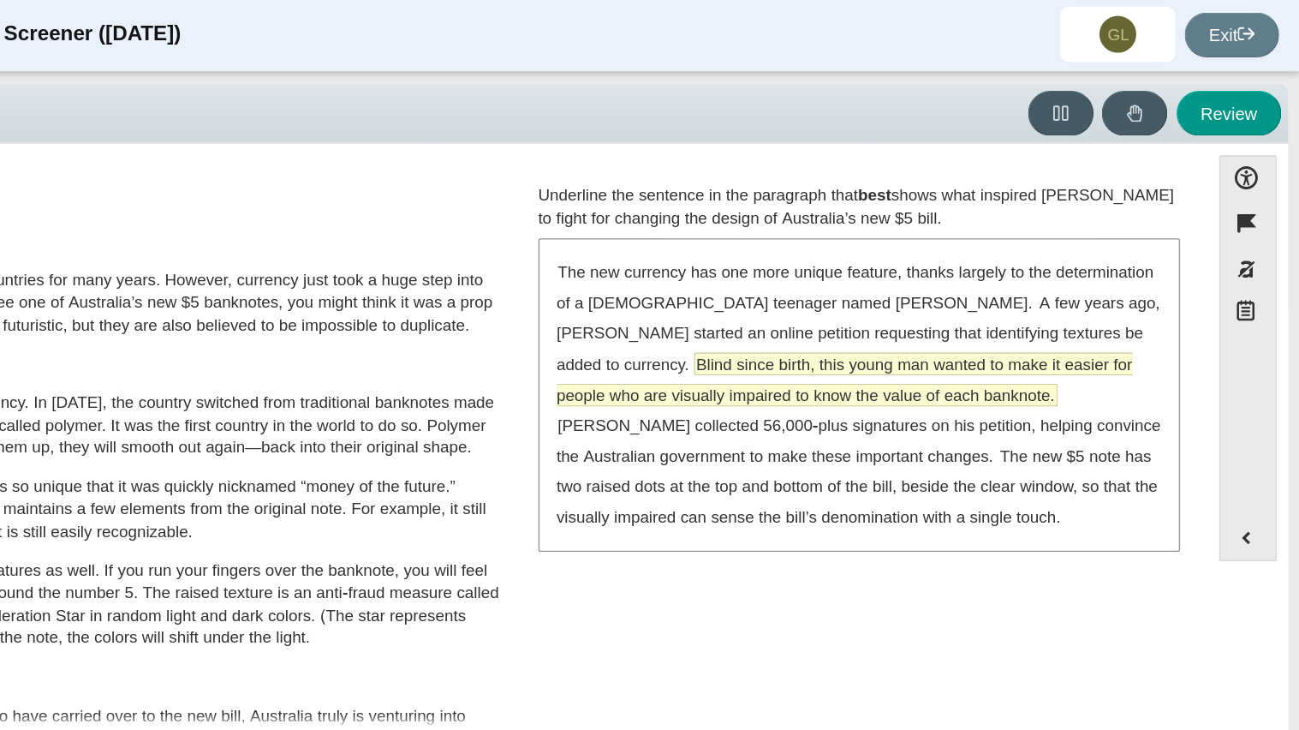
click at [1160, 265] on span "Blind since birth, this young man wanted to make it easier for people who are v…" at bounding box center [961, 284] width 428 height 39
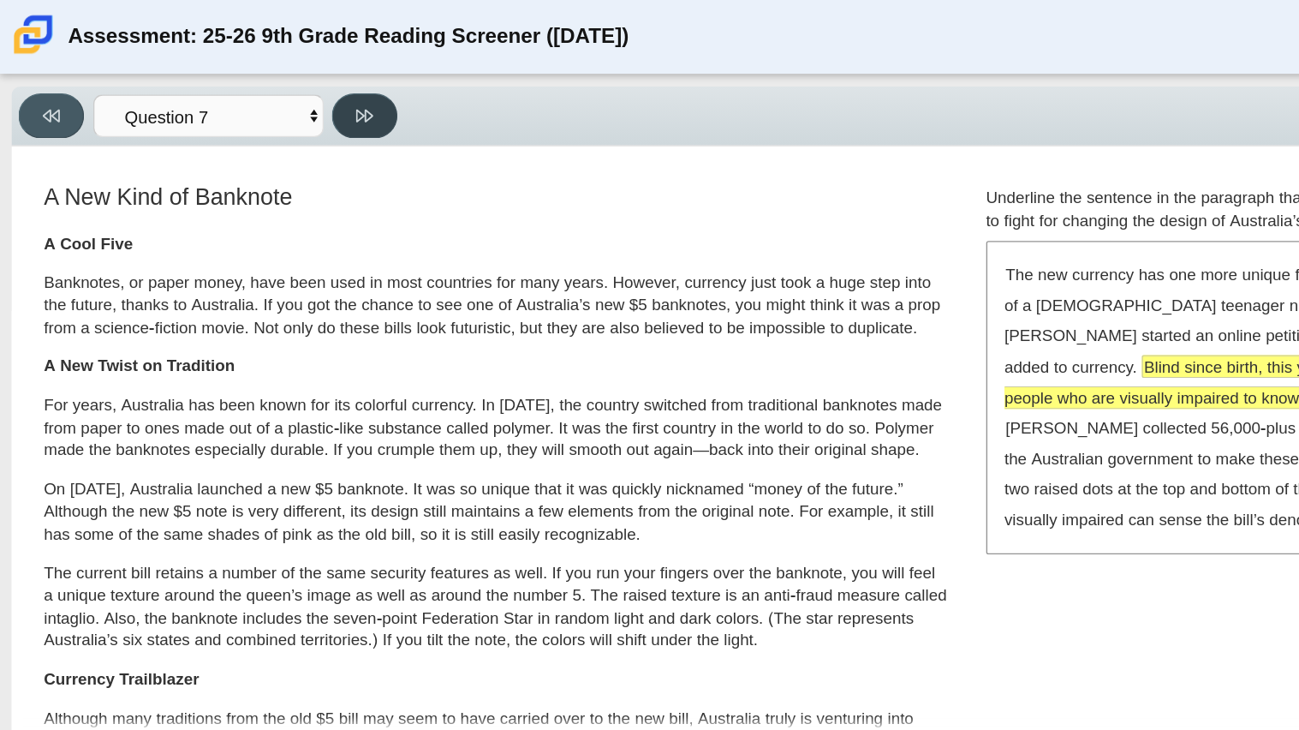
click at [255, 74] on button at bounding box center [271, 85] width 49 height 33
select select "ea8338c2-a6a3-418e-a305-2b963b54a290"
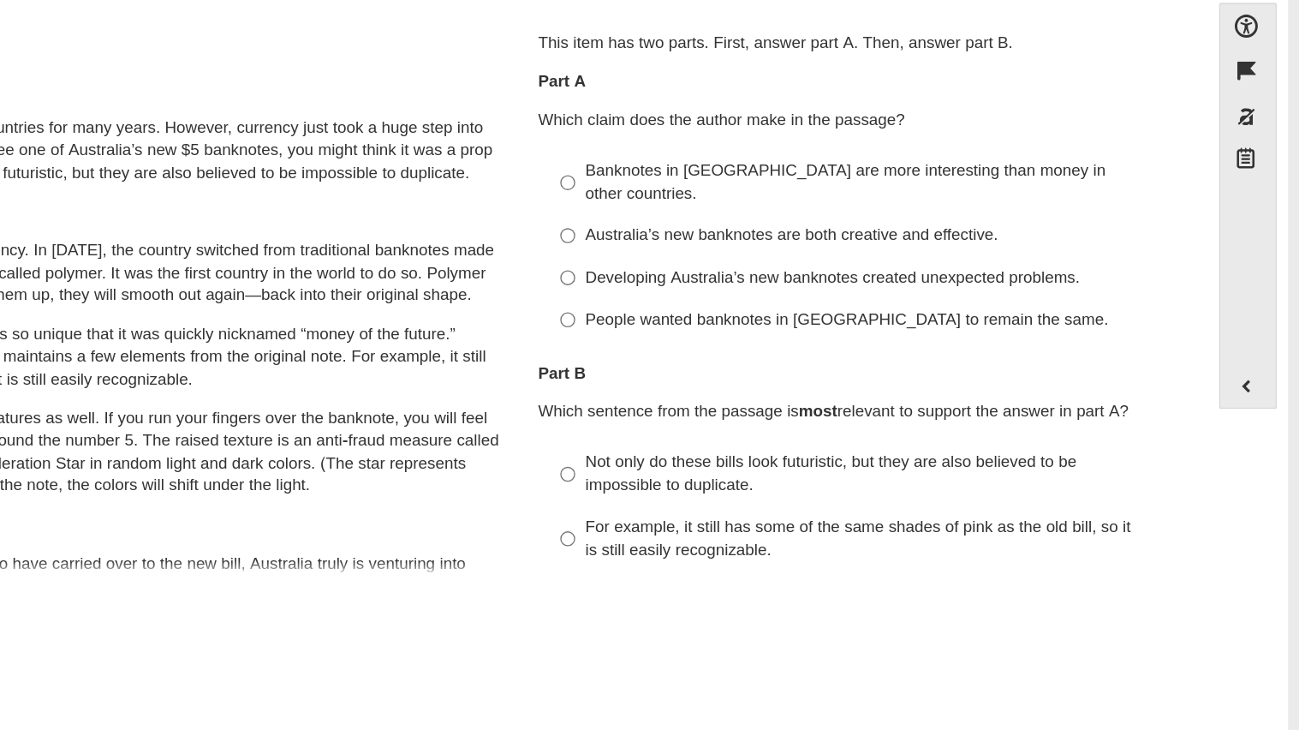
click at [1005, 282] on div "Australia’s new banknotes are both creative and effective." at bounding box center [984, 290] width 432 height 17
click at [760, 275] on input "Australia’s new banknotes are both creative and effective. Australia’s new bank…" at bounding box center [754, 290] width 11 height 31
radio input "true"
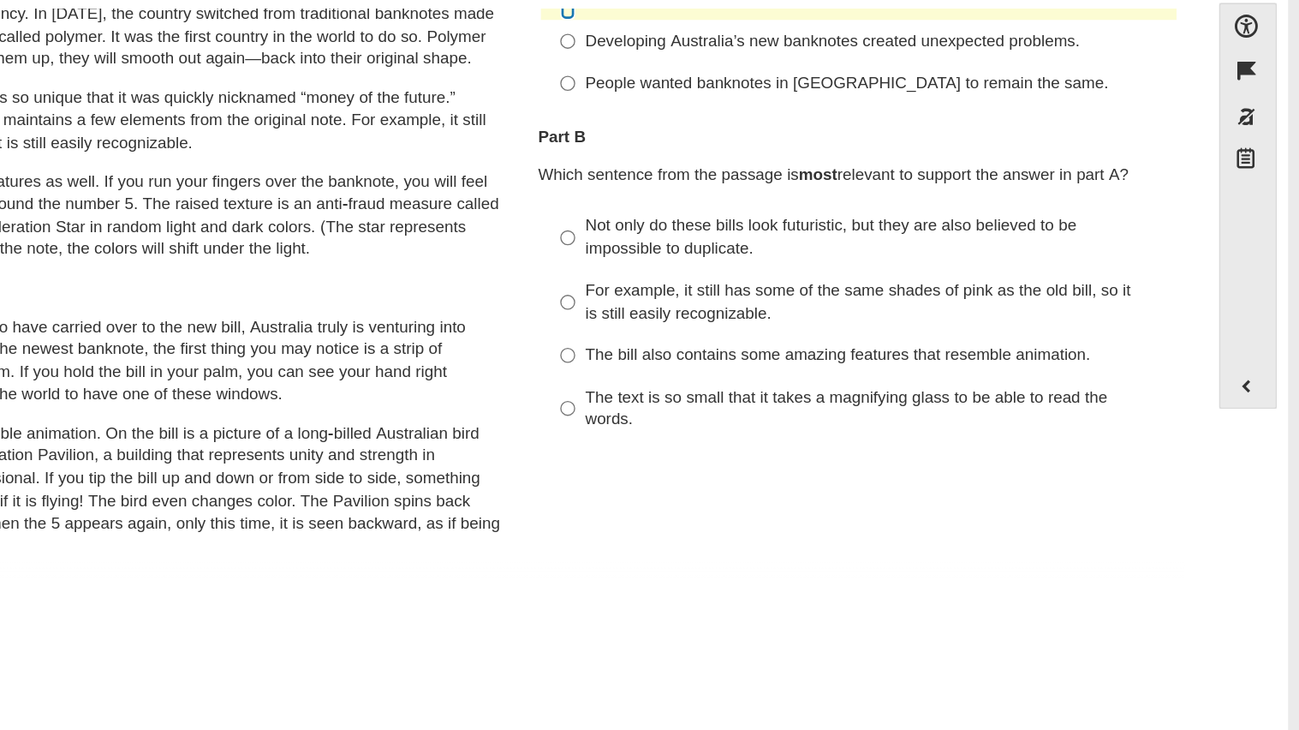
scroll to position [177, 0]
click at [1005, 273] on div "Not only do these bills look futuristic, but they are also believed to be impos…" at bounding box center [984, 289] width 432 height 33
click at [760, 271] on input "Not only do these bills look futuristic, but they are also believed to be impos…" at bounding box center [754, 290] width 11 height 48
radio input "true"
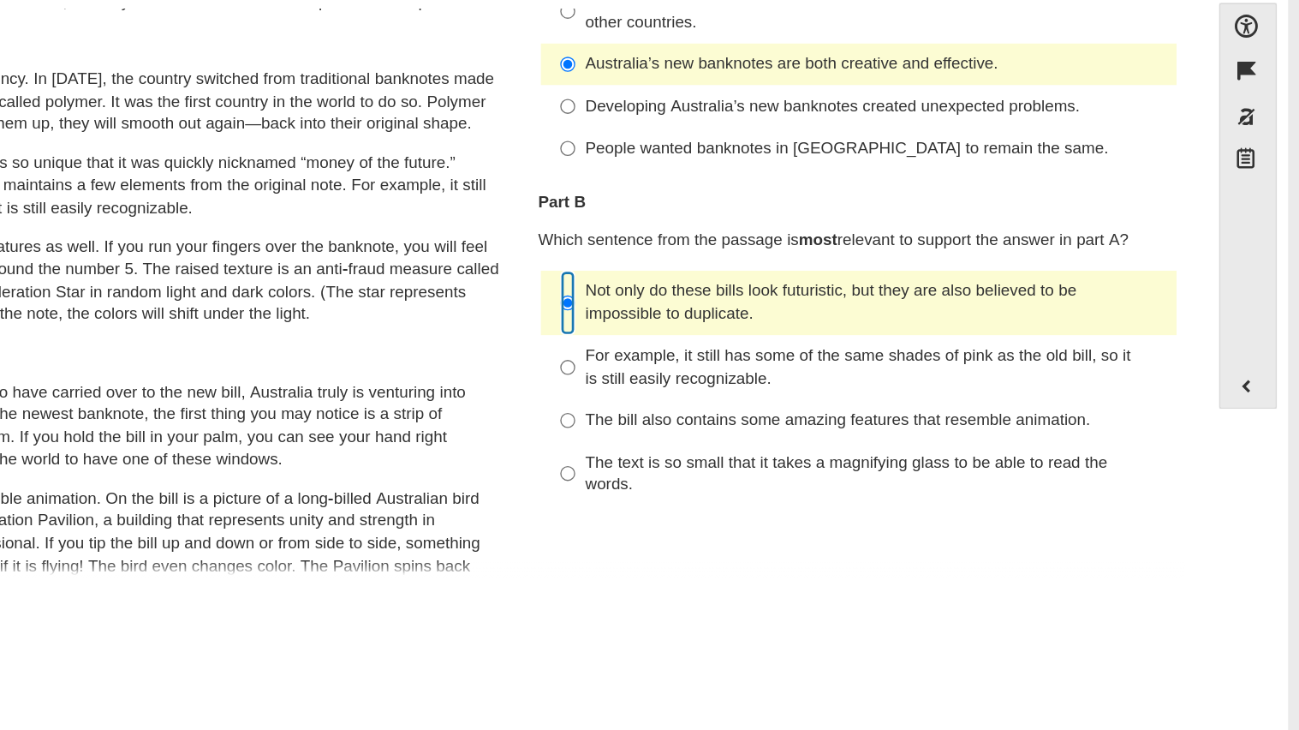
scroll to position [0, 0]
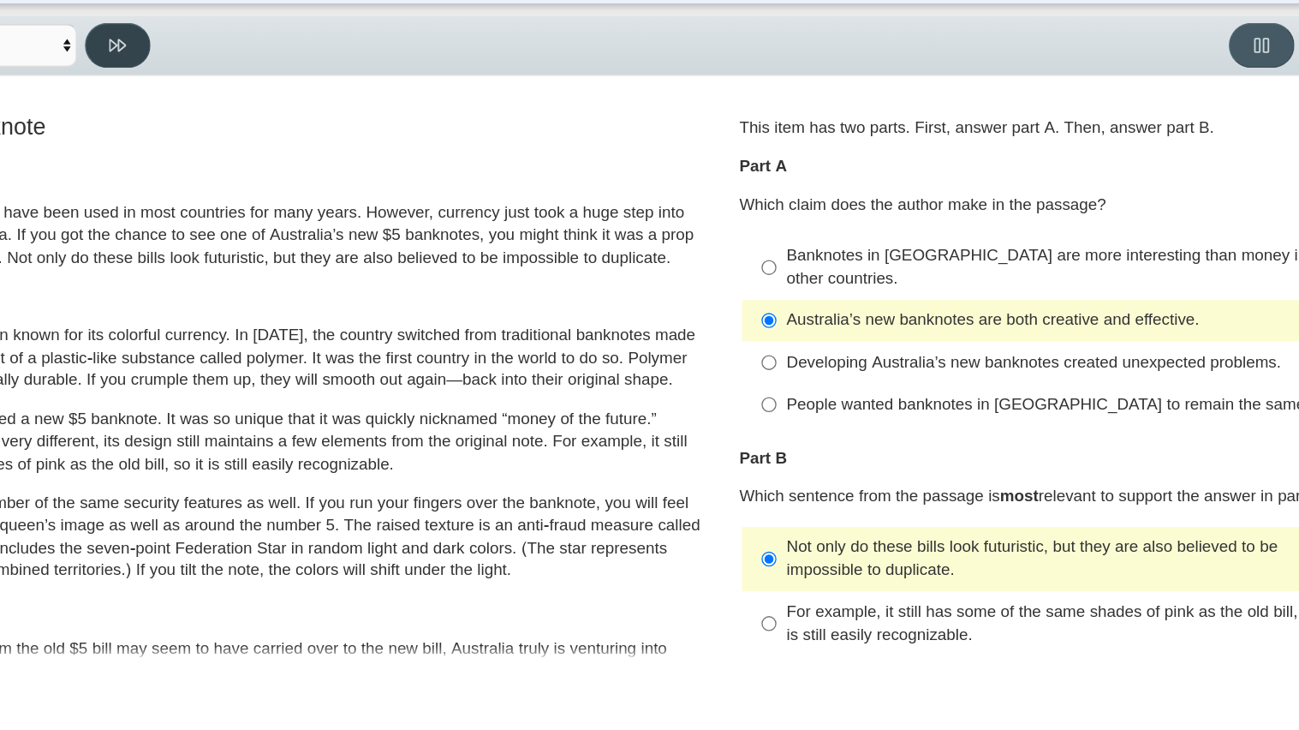
click at [276, 96] on button at bounding box center [271, 85] width 49 height 33
select select "89f058d6-b15c-4ef5-a4b3-fdaffb8868b6"
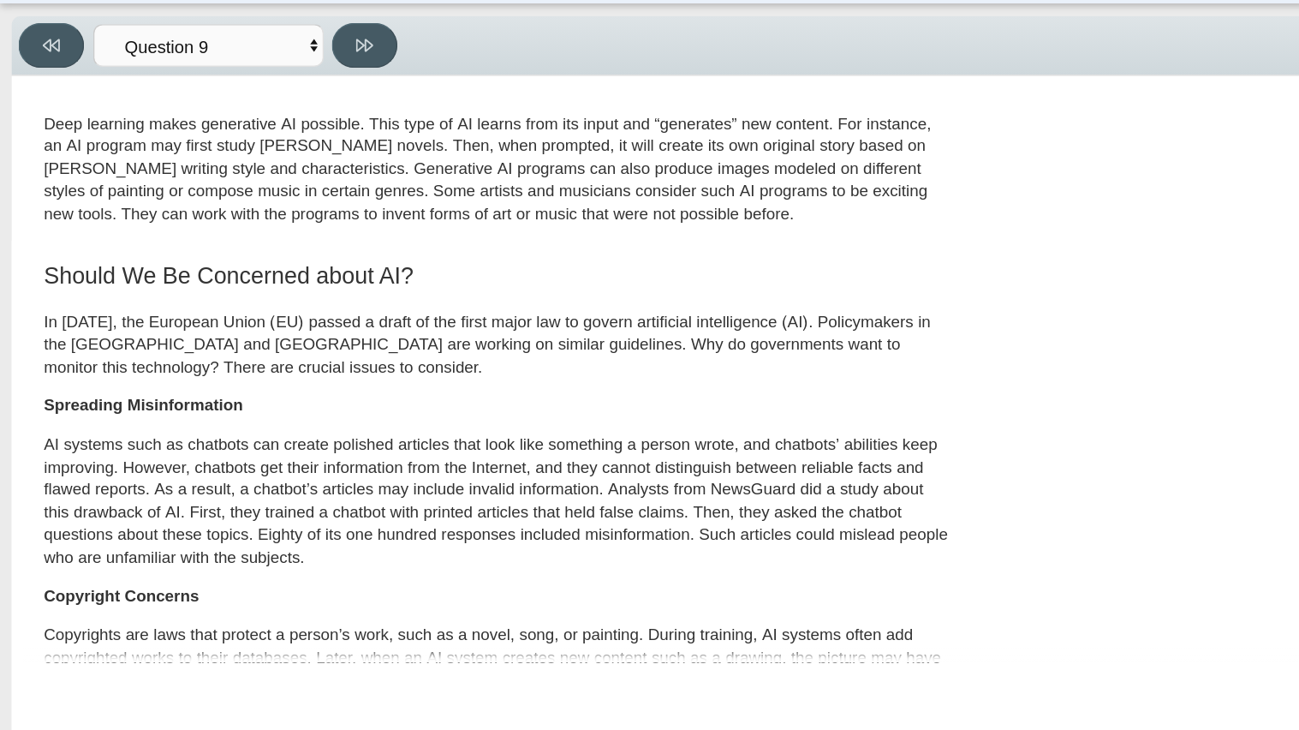
scroll to position [533, 0]
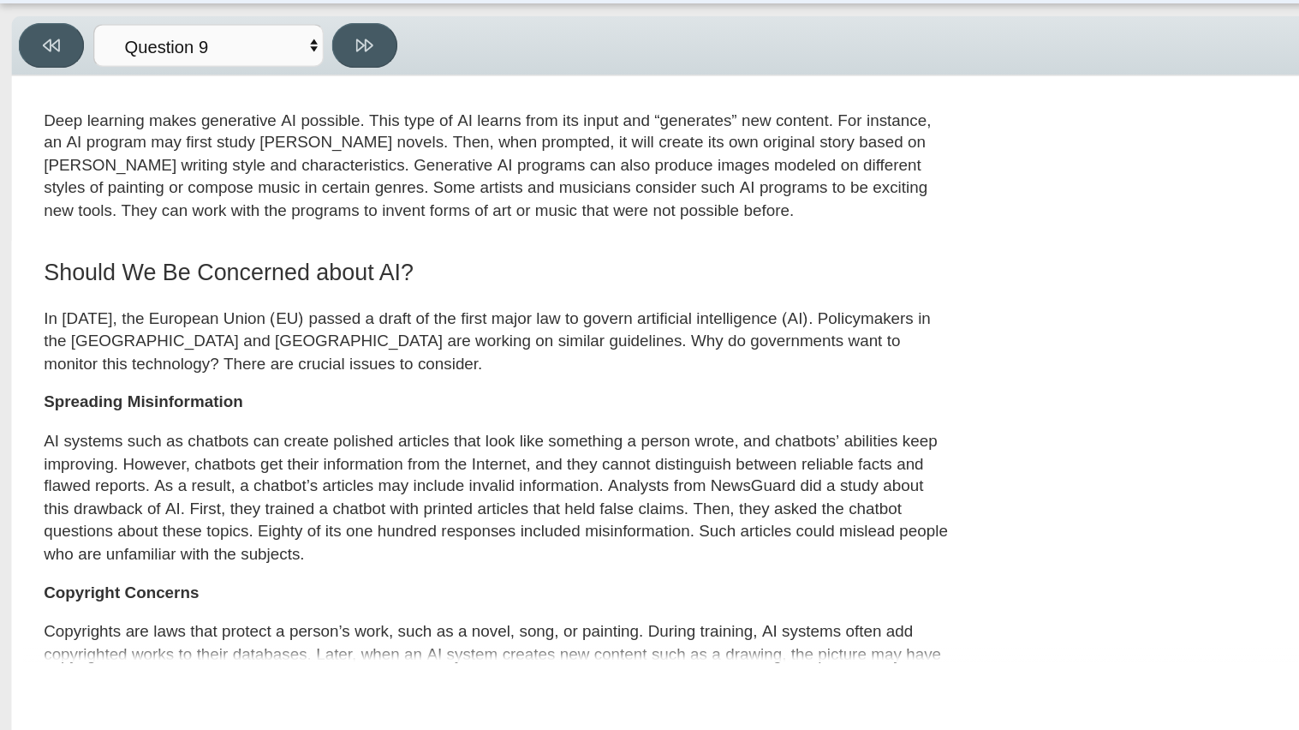
click at [293, 326] on p "In 2023, the European Union (EU) passed a draft of the first major law to gover…" at bounding box center [369, 306] width 672 height 51
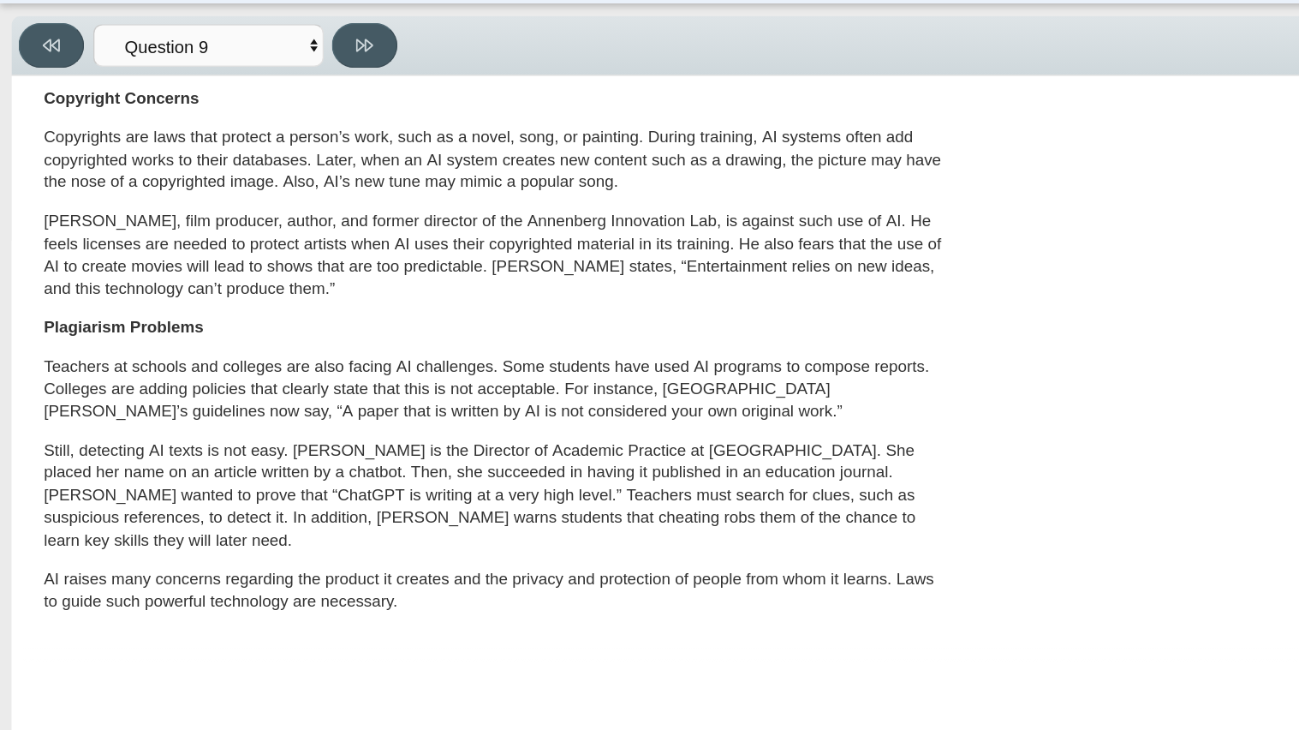
scroll to position [0, 0]
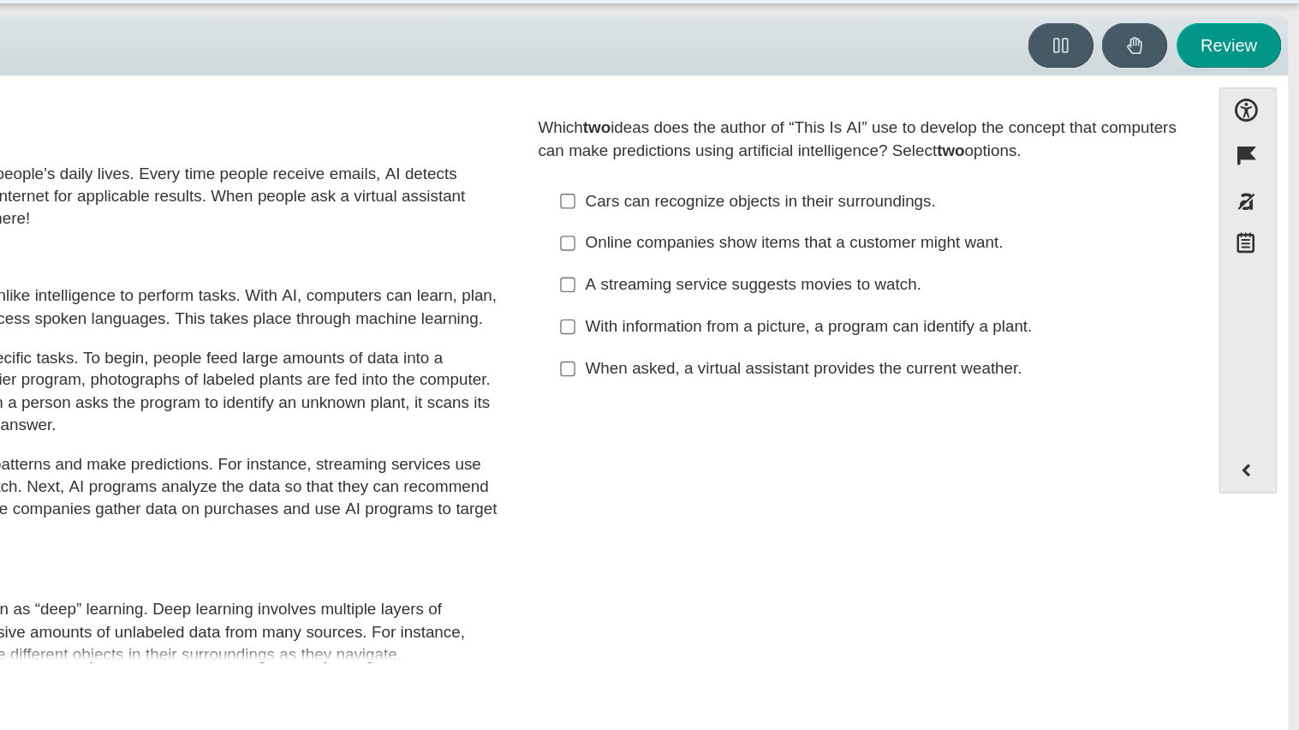
click at [990, 273] on label "A streaming service suggests movies to watch. A streaming service suggests movi…" at bounding box center [972, 263] width 470 height 31
click at [760, 273] on input "A streaming service suggests movies to watch. A streaming service suggests movi…" at bounding box center [754, 263] width 11 height 31
checkbox input "true"
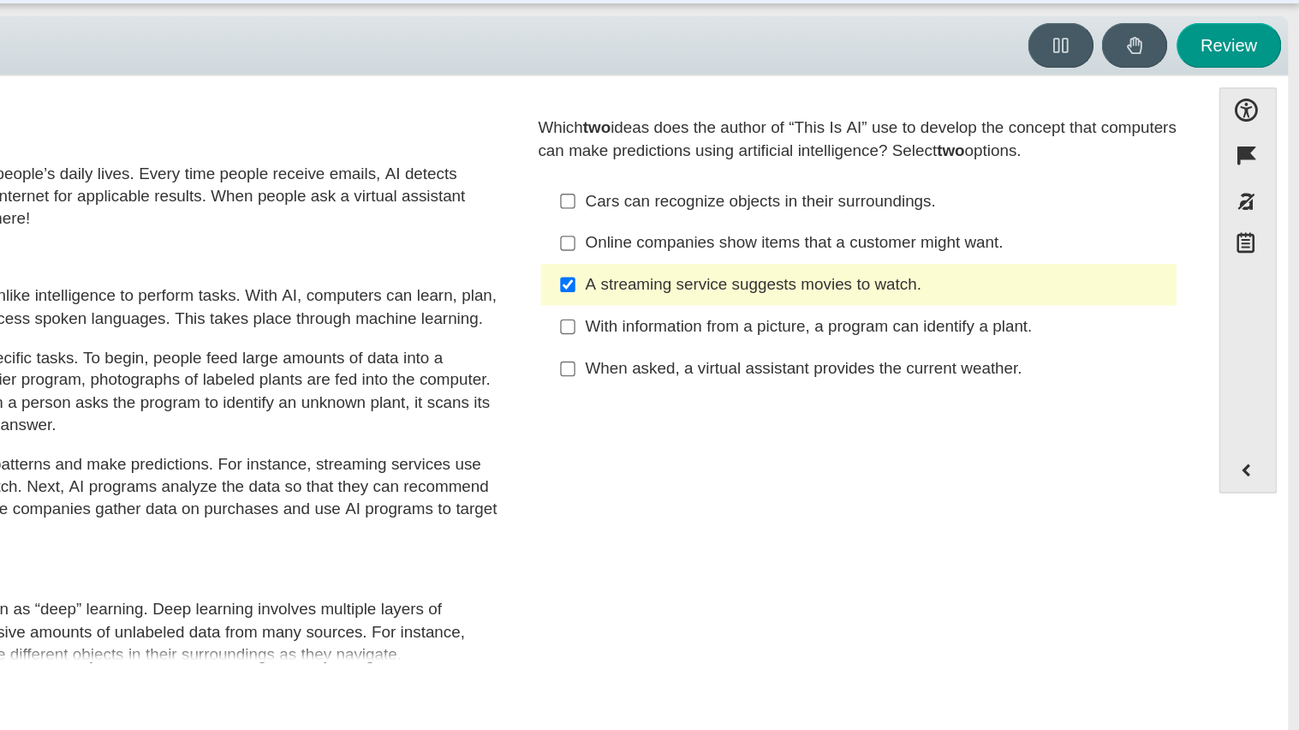
click at [1046, 221] on label "Online companies show items that a customer might want. Online companies show i…" at bounding box center [972, 232] width 470 height 31
click at [760, 221] on input "Online companies show items that a customer might want. Online companies show i…" at bounding box center [754, 232] width 11 height 31
checkbox input "true"
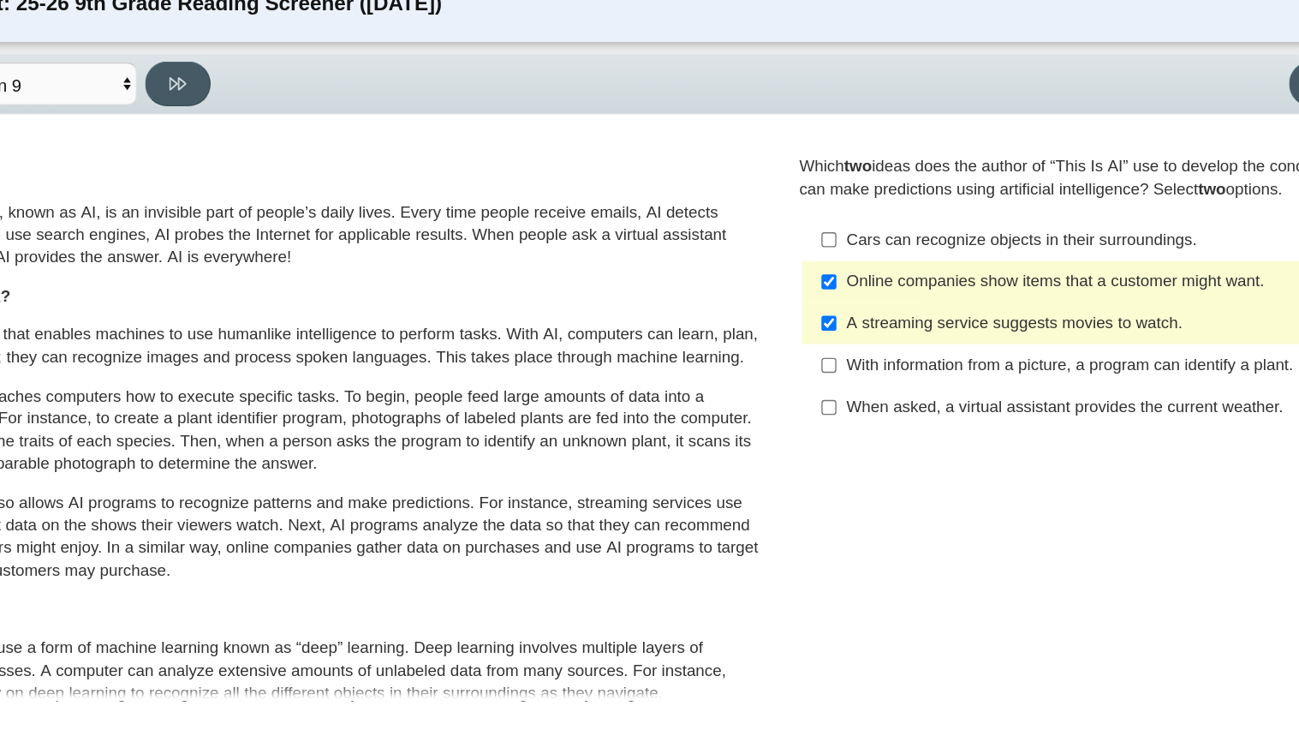
click at [860, 259] on div "A streaming service suggests movies to watch." at bounding box center [984, 263] width 432 height 17
click at [760, 259] on input "A streaming service suggests movies to watch. A streaming service suggests movi…" at bounding box center [754, 263] width 11 height 31
checkbox input "false"
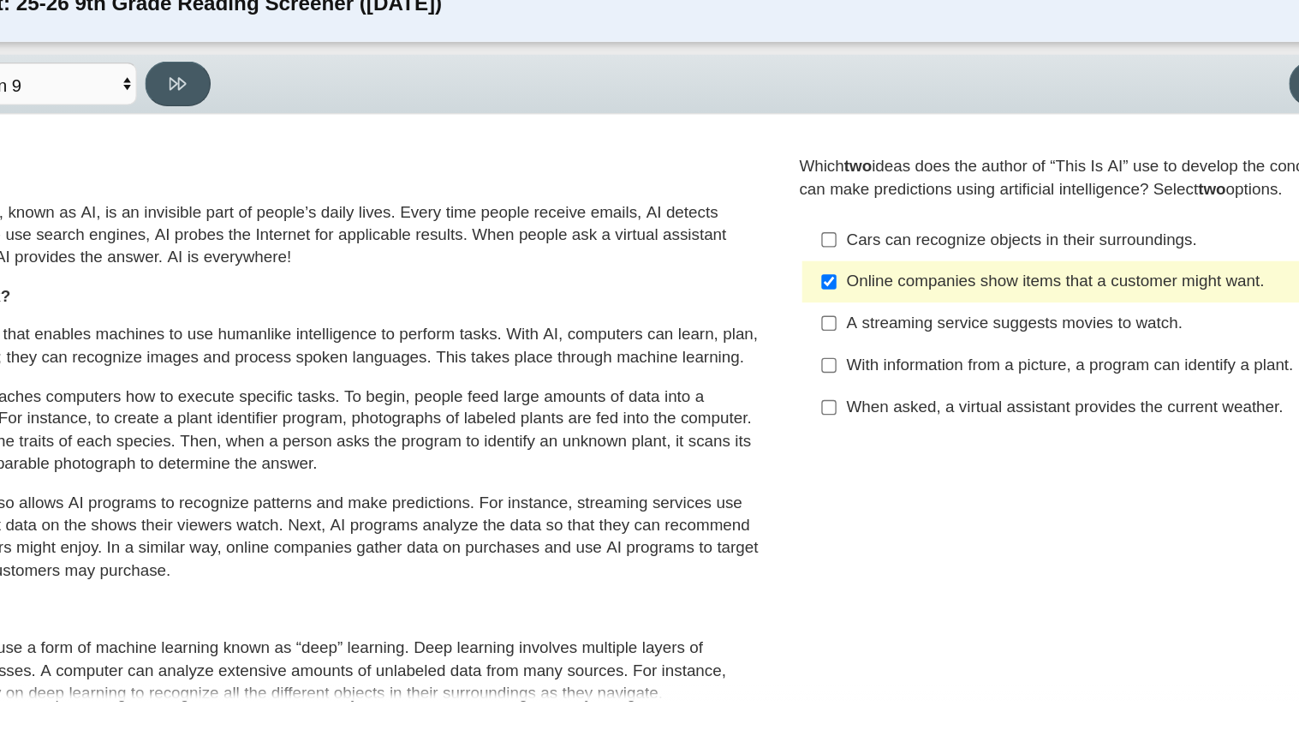
click at [873, 299] on div "With information from a picture, a program can identify a plant." at bounding box center [984, 295] width 432 height 17
click at [760, 299] on input "With information from a picture, a program can identify a plant. With informati…" at bounding box center [754, 294] width 11 height 31
checkbox input "true"
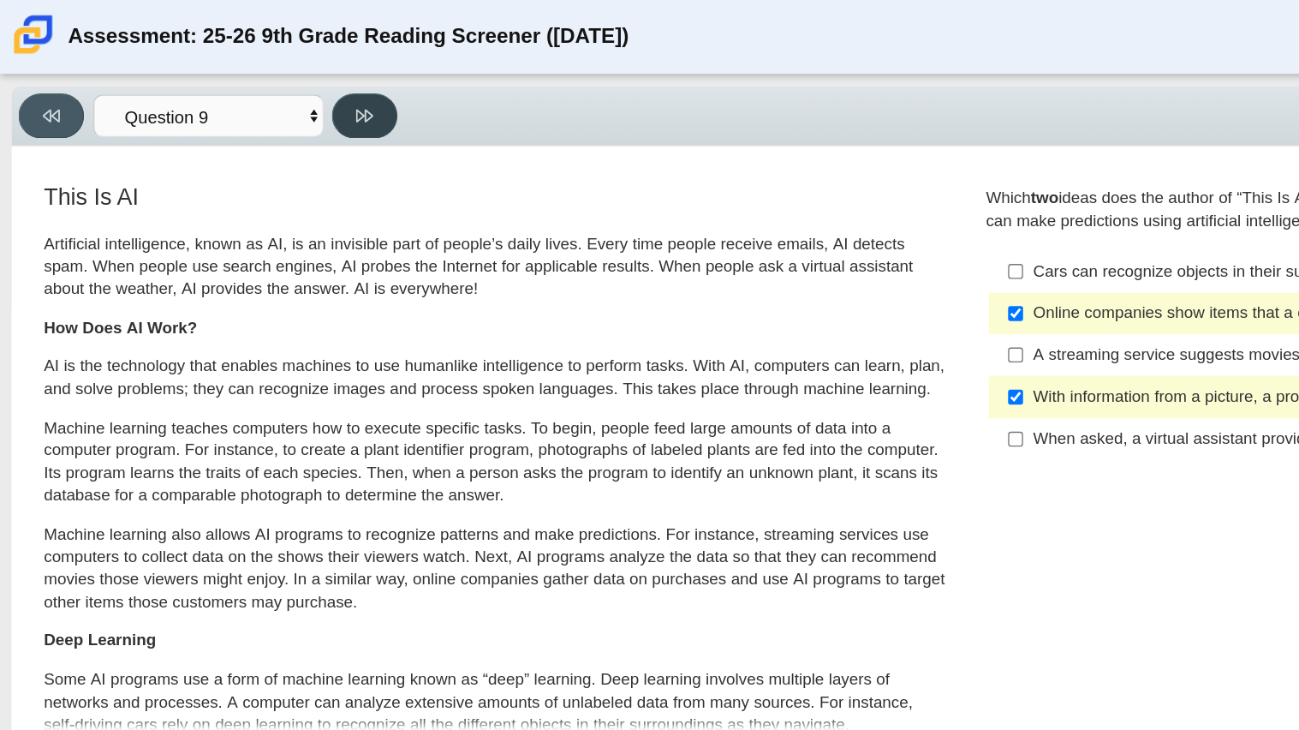
click at [282, 102] on button at bounding box center [271, 85] width 49 height 33
select select "cdf3c14e-a918-44d1-9b63-3db0fa81641e"
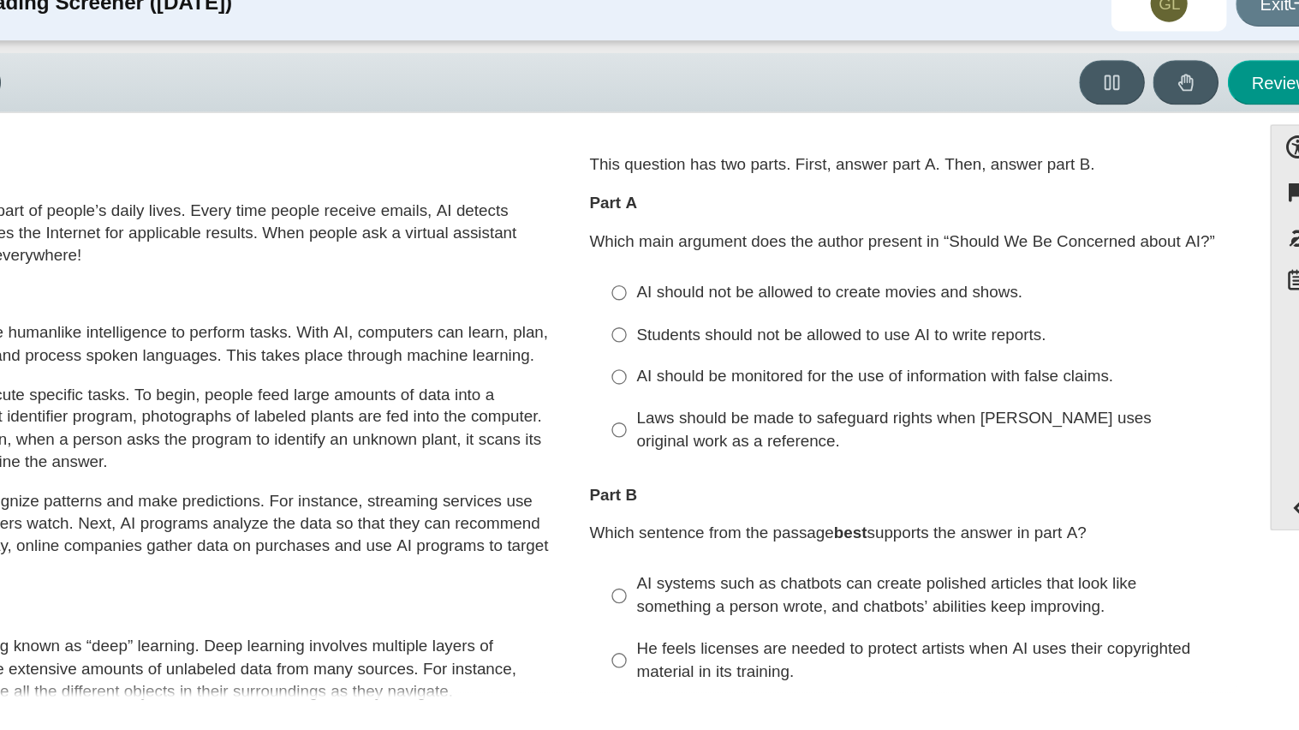
click at [945, 269] on div "Students should not be allowed to use AI to write reports." at bounding box center [984, 273] width 432 height 17
click at [760, 269] on input "Students should not be allowed to use AI to write reports. Students should not …" at bounding box center [754, 273] width 11 height 31
radio input "true"
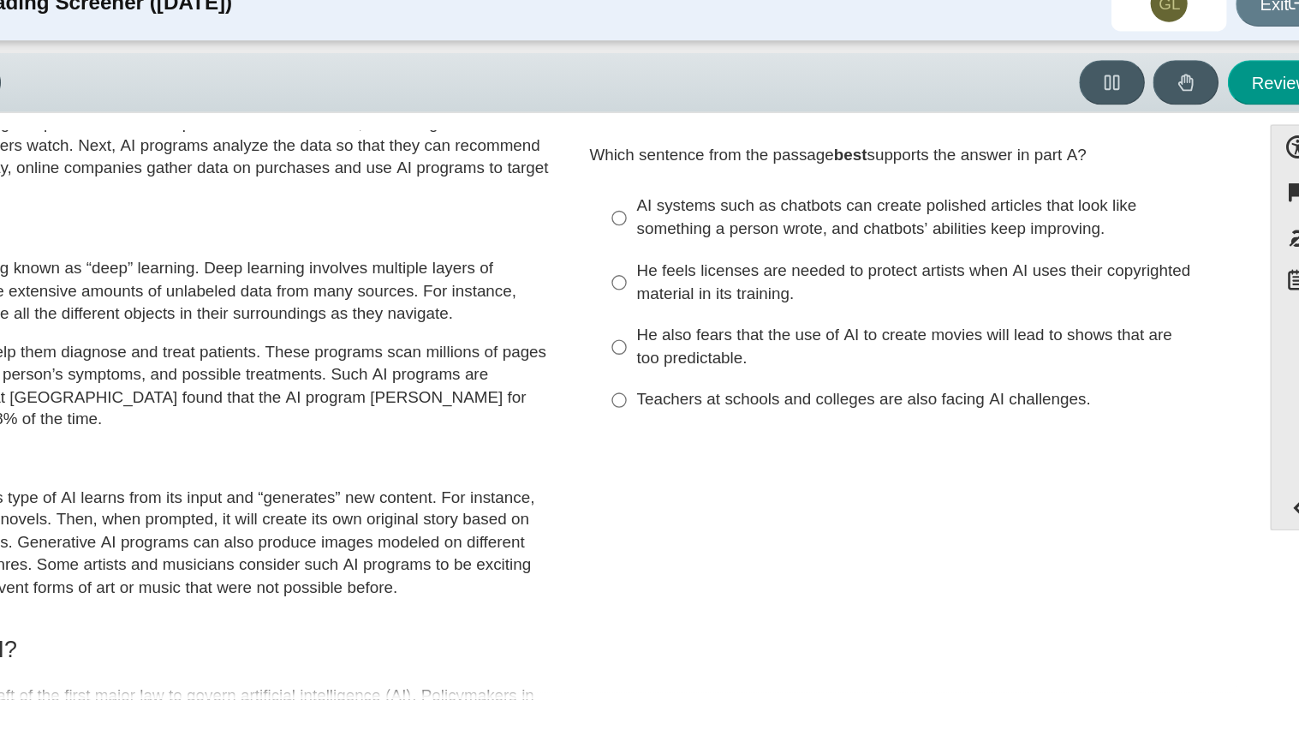
scroll to position [282, 0]
click at [1086, 170] on div "AI systems such as chatbots can create polished articles that look like somethi…" at bounding box center [984, 185] width 432 height 33
click at [760, 170] on input "AI systems such as chatbots can create polished articles that look like somethi…" at bounding box center [754, 186] width 11 height 48
radio input "true"
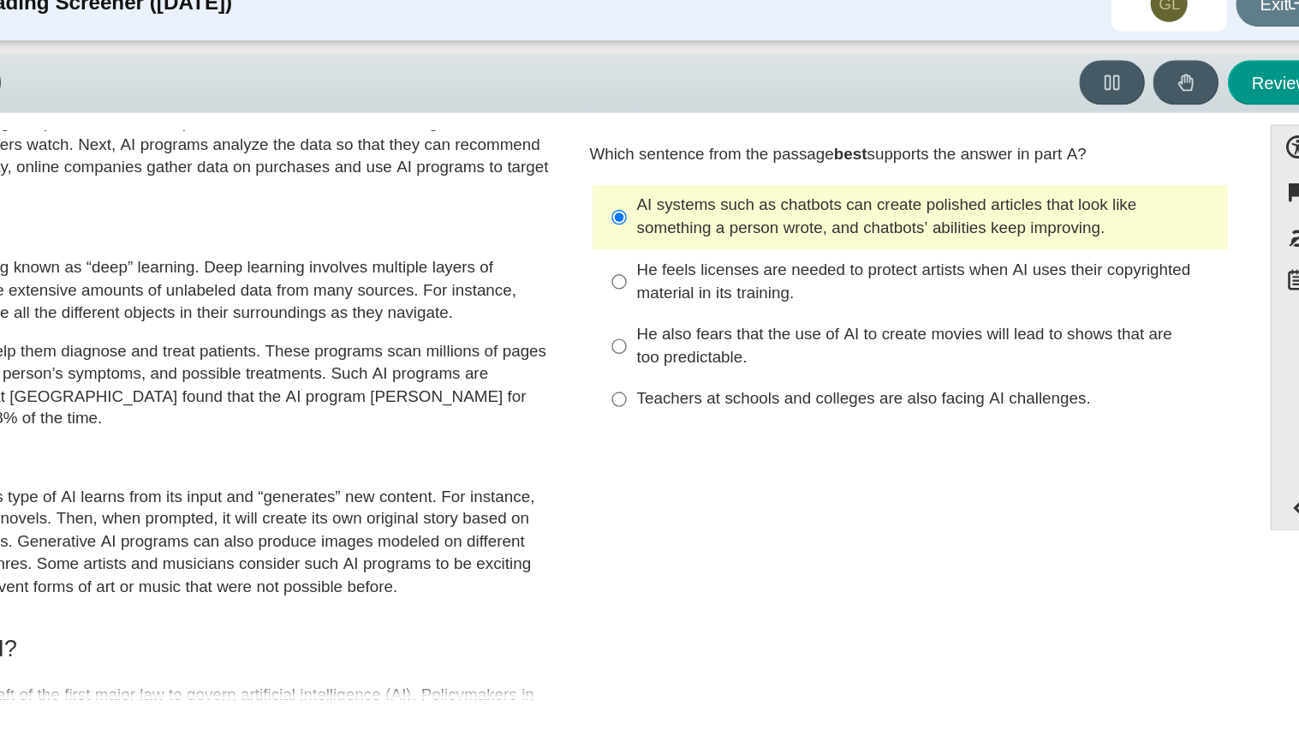
click at [941, 319] on div "Teachers at schools and colleges are also facing AI challenges." at bounding box center [984, 321] width 432 height 17
click at [760, 319] on input "Teachers at schools and colleges are also facing AI challenges. Teachers at sch…" at bounding box center [754, 321] width 11 height 31
radio input "true"
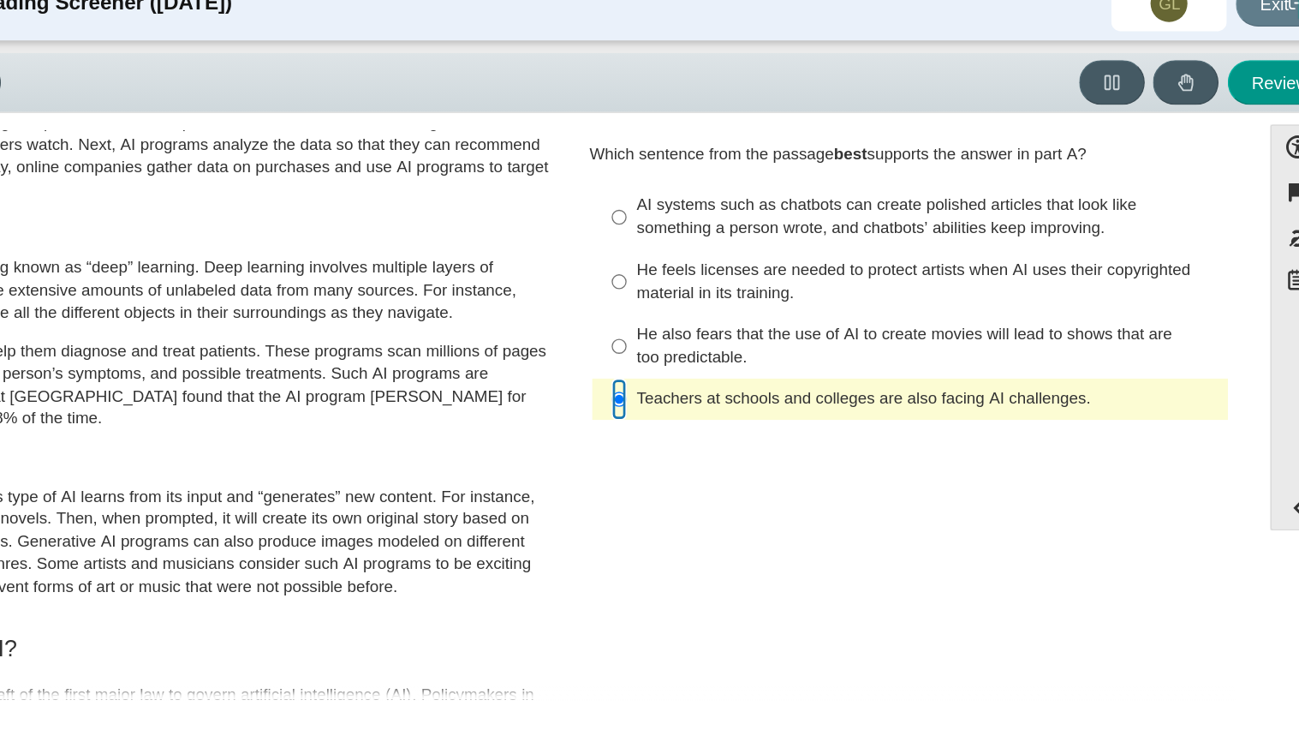
scroll to position [0, 0]
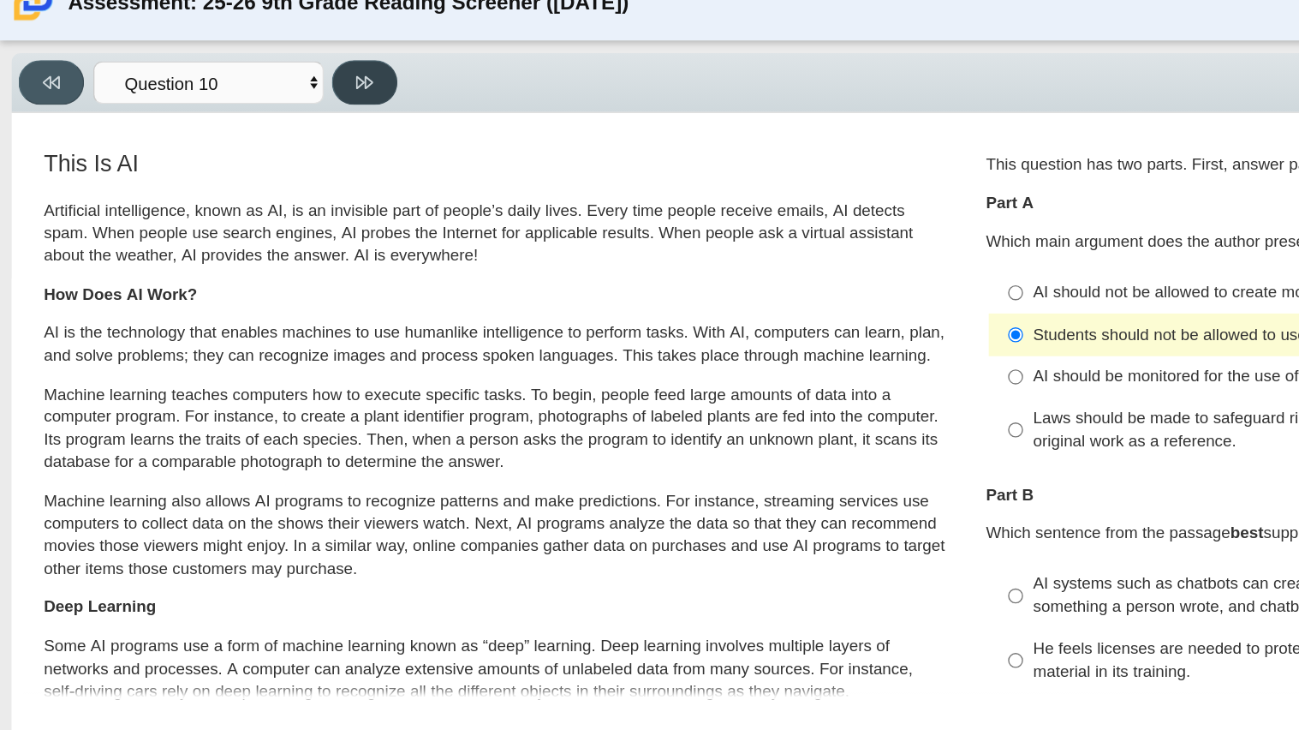
click at [254, 93] on button at bounding box center [271, 85] width 49 height 33
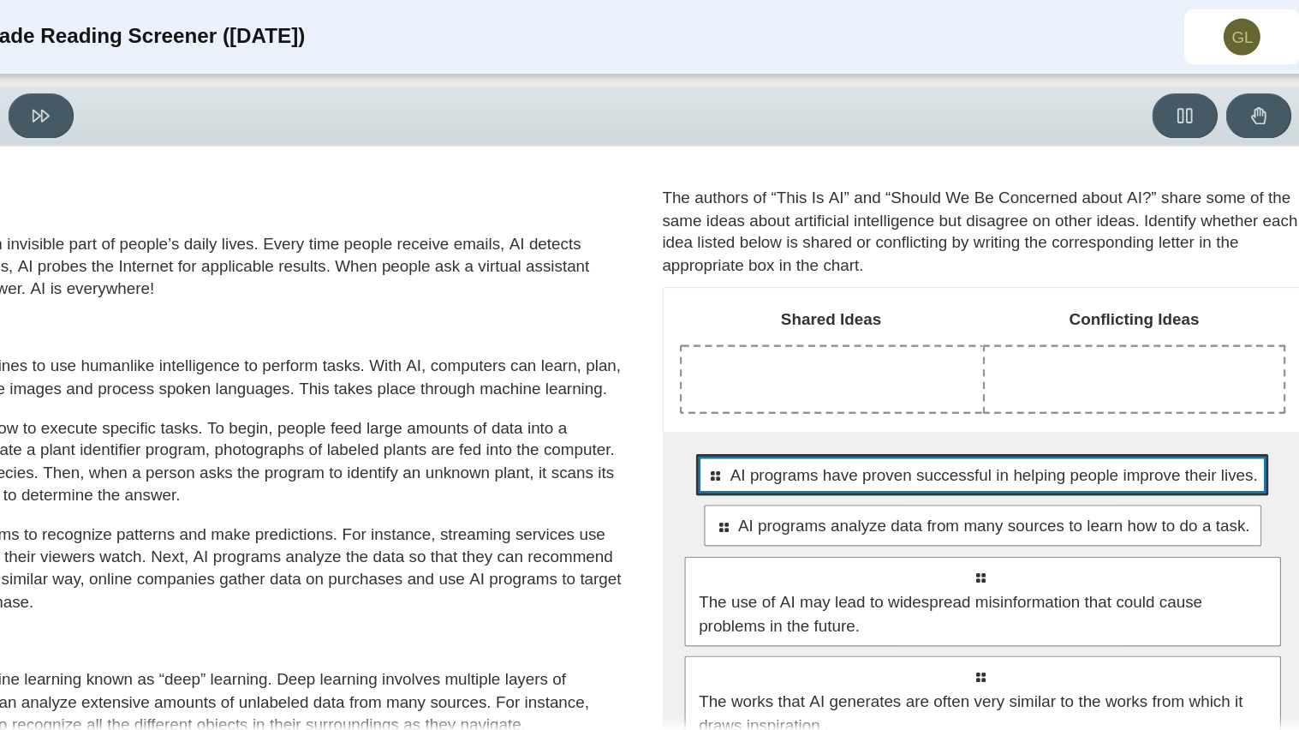
click at [1143, 350] on span "AI programs have proven successful in helping people improve their lives." at bounding box center [979, 353] width 392 height 18
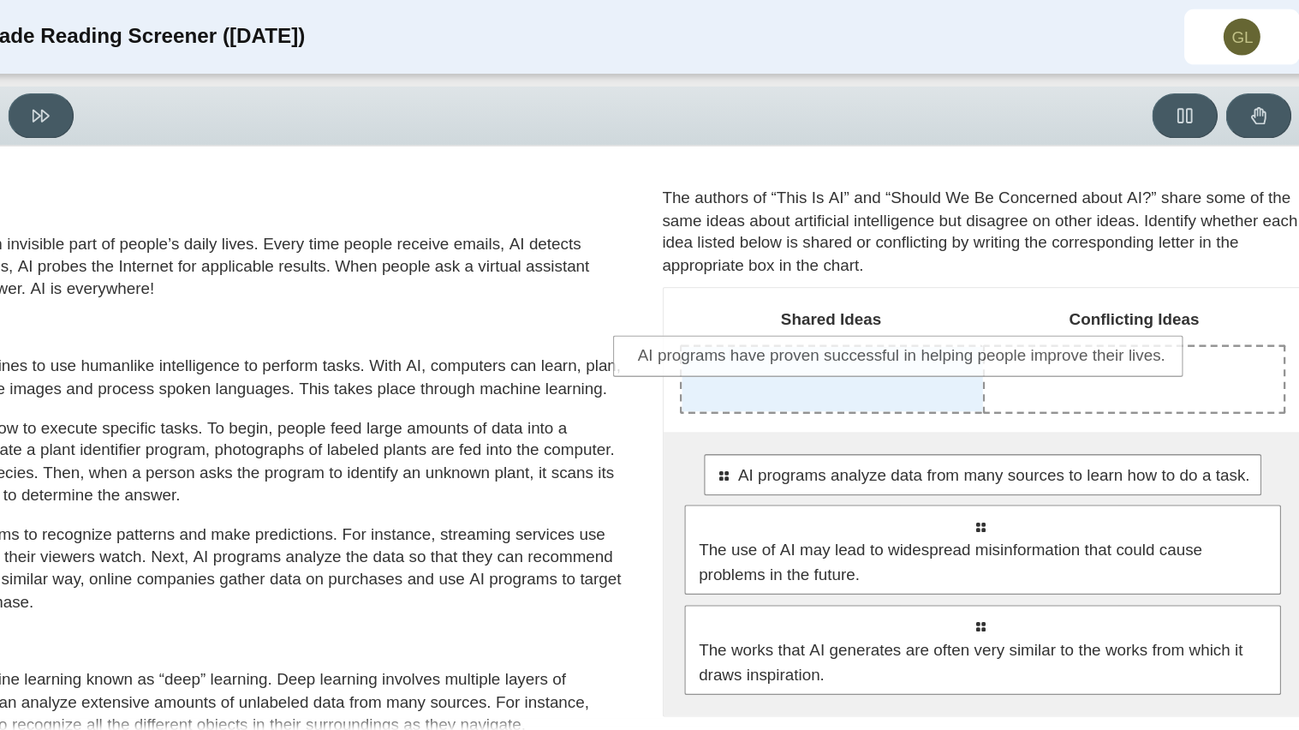
drag, startPoint x: 885, startPoint y: 355, endPoint x: 830, endPoint y: 266, distance: 105.0
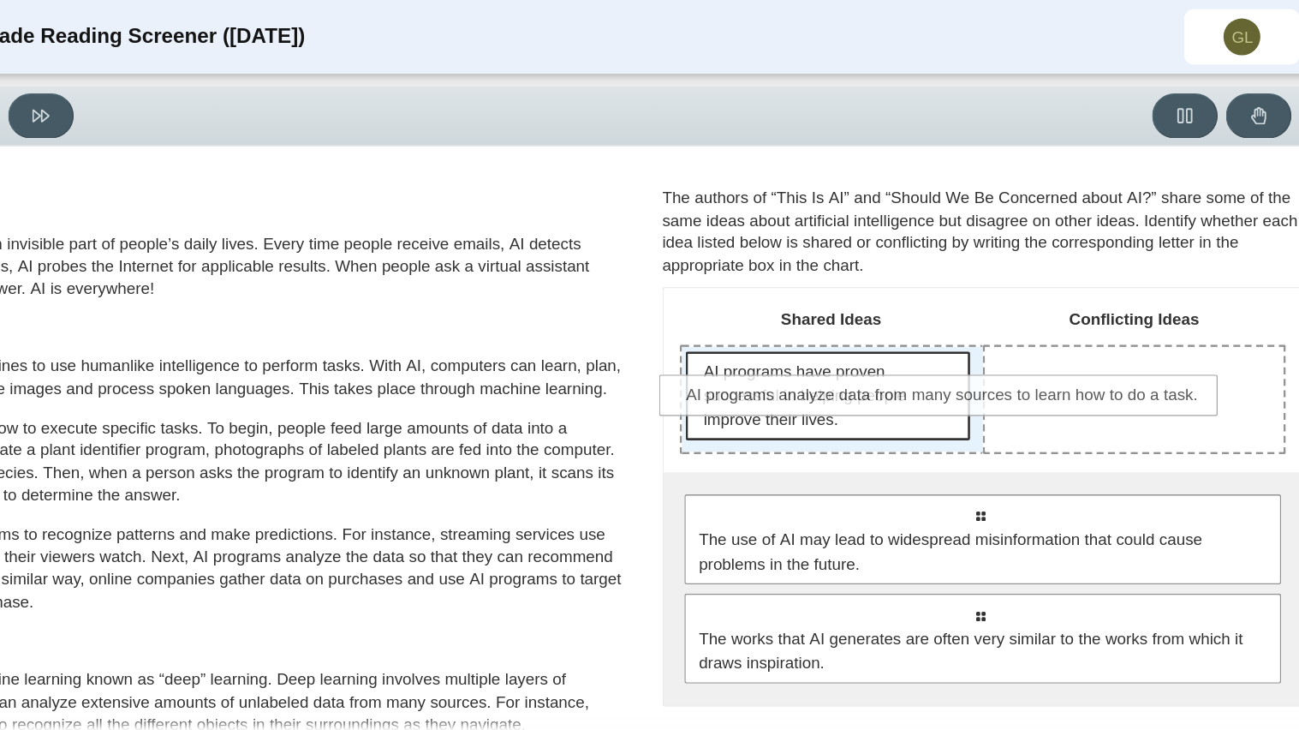
drag, startPoint x: 880, startPoint y: 385, endPoint x: 847, endPoint y: 294, distance: 97.5
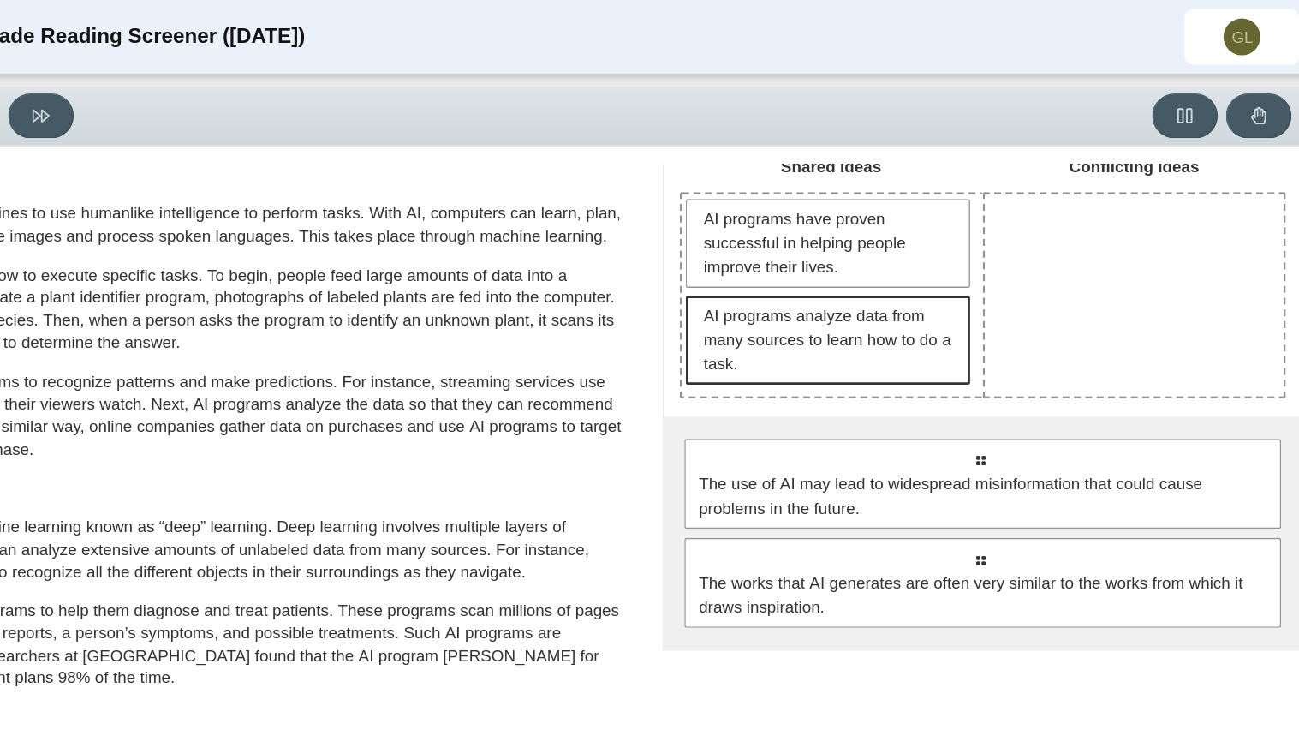
scroll to position [116, 0]
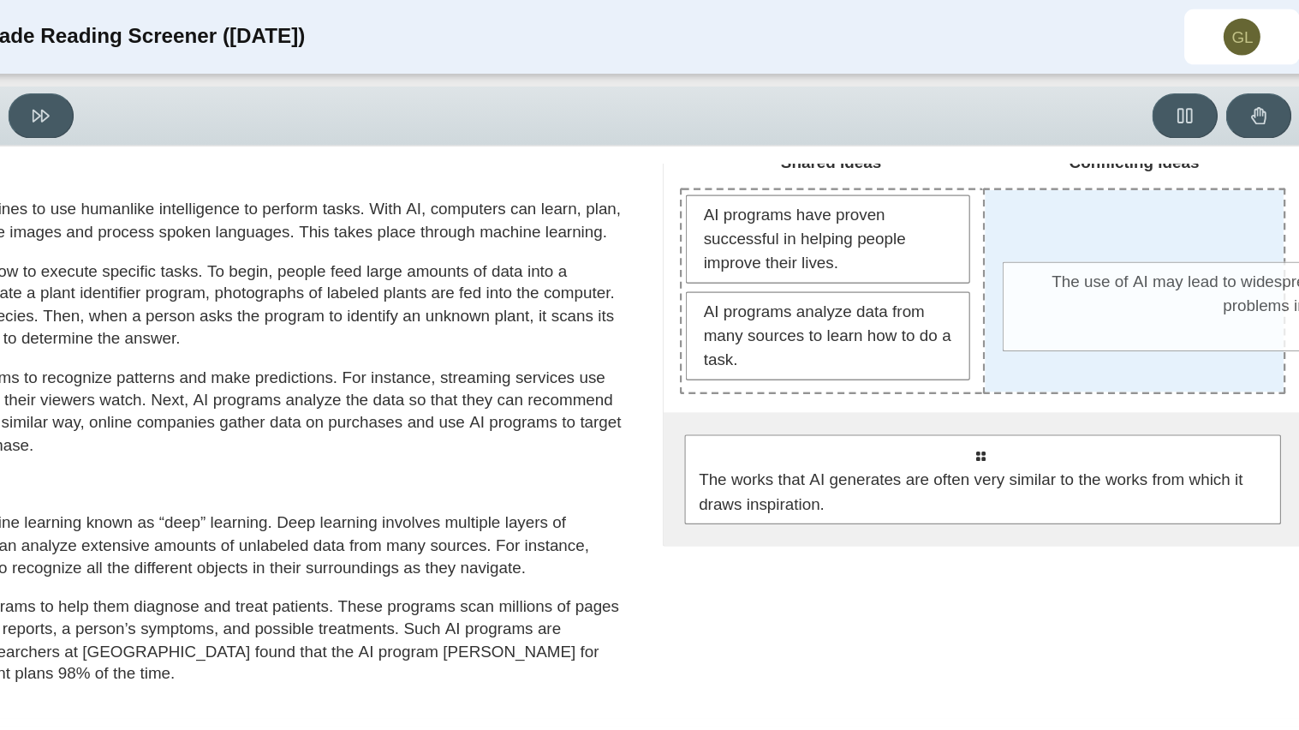
drag, startPoint x: 843, startPoint y: 360, endPoint x: 1084, endPoint y: 233, distance: 272.7
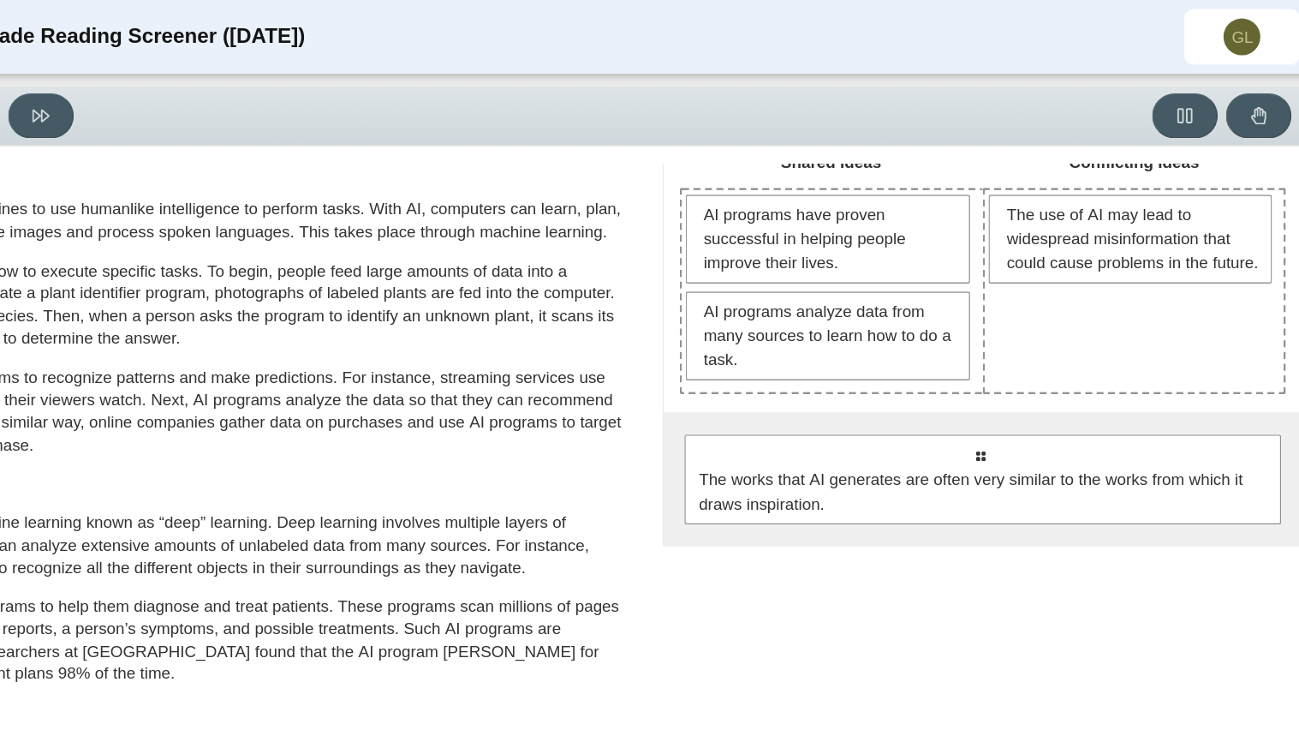
scroll to position [102, 0]
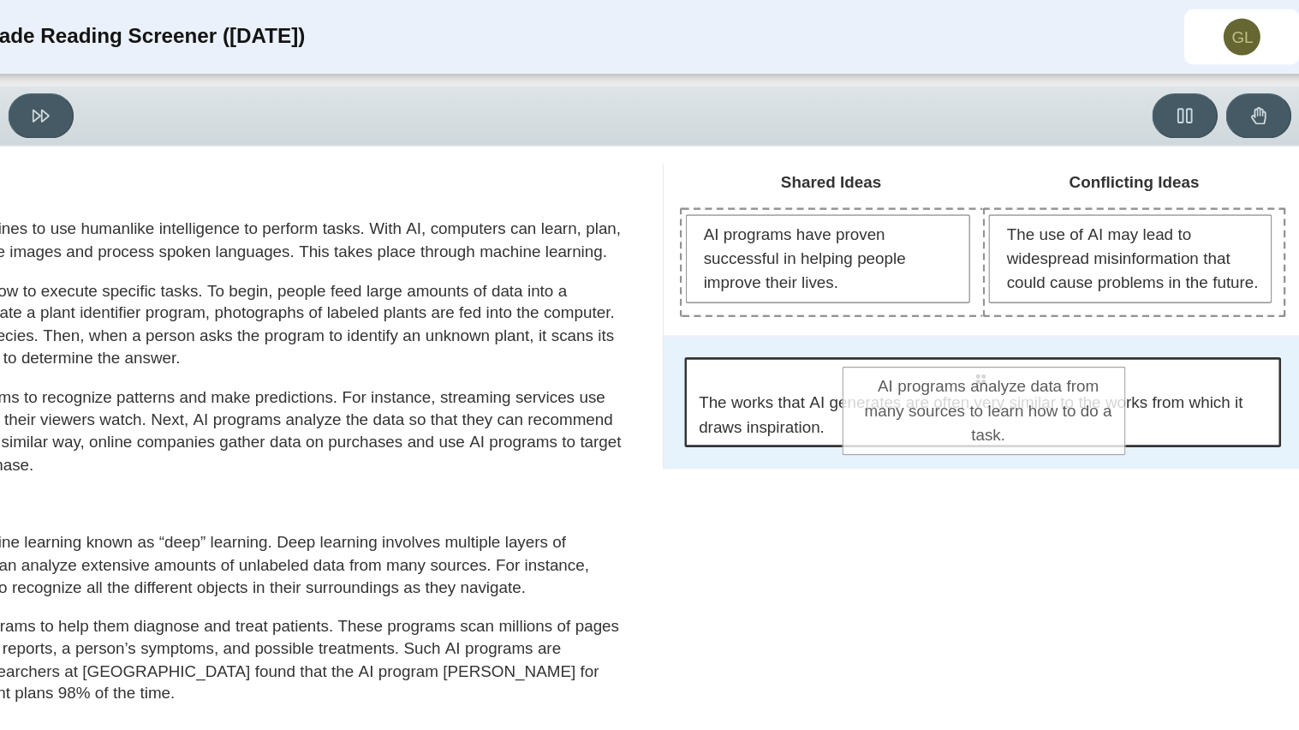
drag, startPoint x: 928, startPoint y: 244, endPoint x: 1054, endPoint y: 286, distance: 132.7
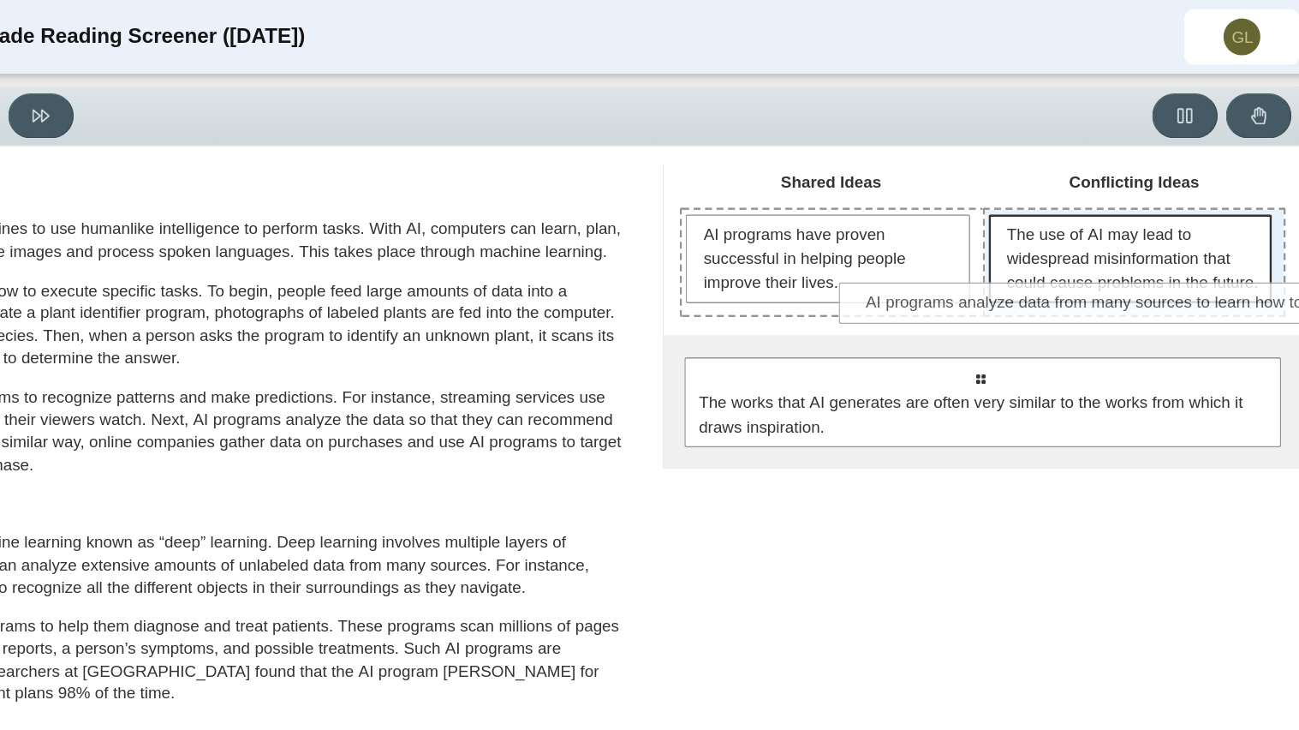
drag, startPoint x: 1012, startPoint y: 295, endPoint x: 1121, endPoint y: 223, distance: 130.4
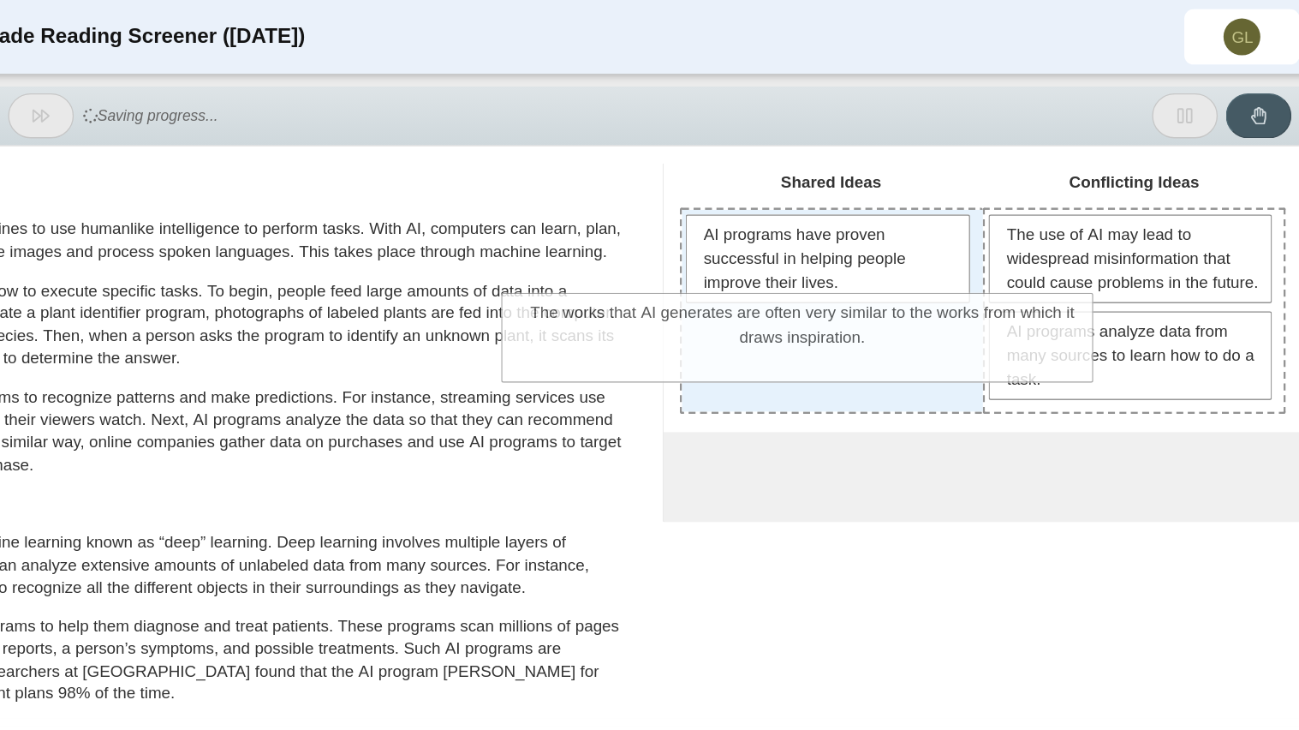
drag, startPoint x: 977, startPoint y: 411, endPoint x: 846, endPoint y: 275, distance: 188.9
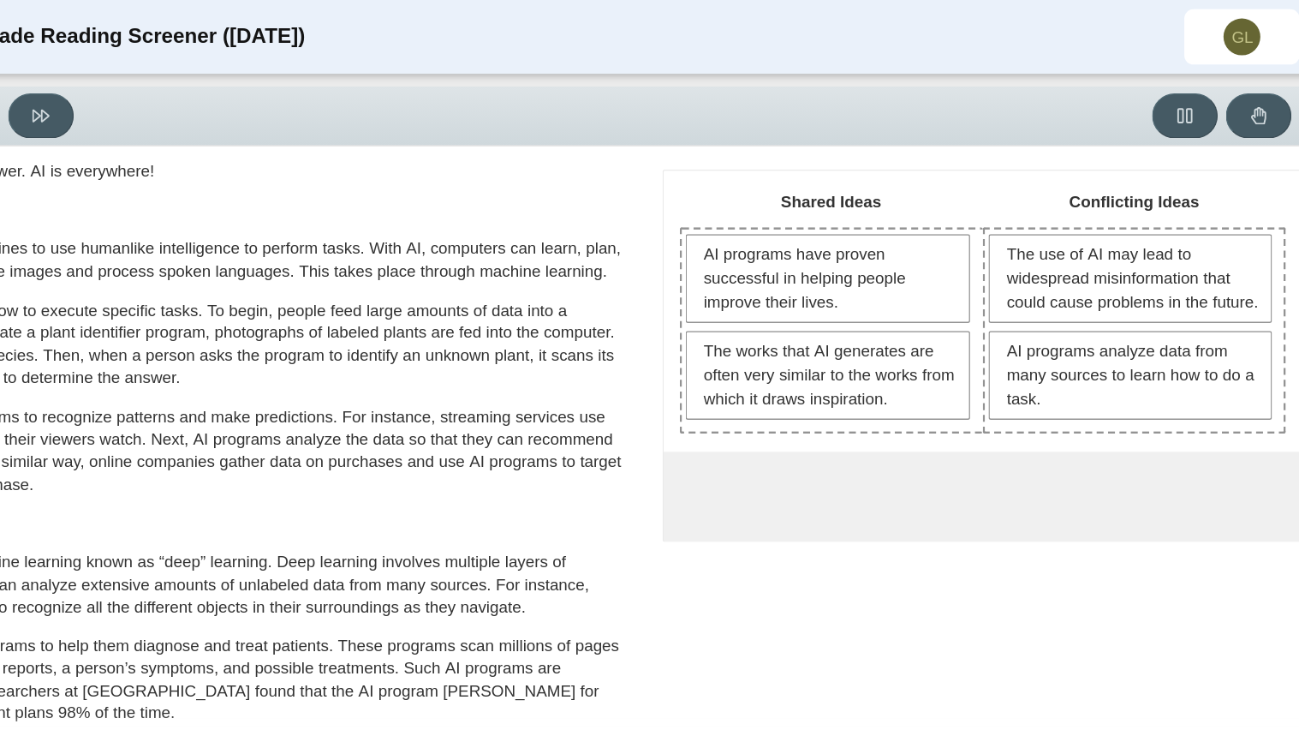
scroll to position [86, 0]
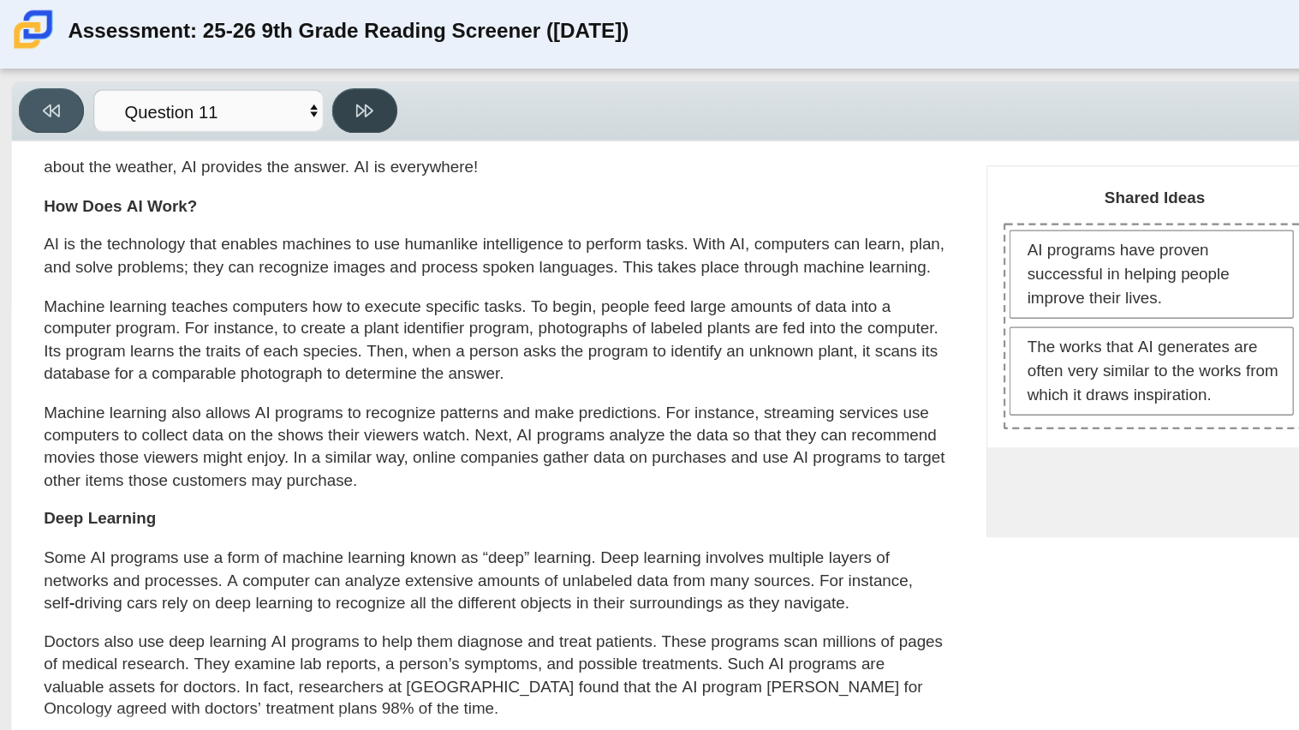
click at [275, 92] on button at bounding box center [271, 85] width 49 height 33
select select "c3effed4-44ce-4a19-bd96-1787f34e9b4c"
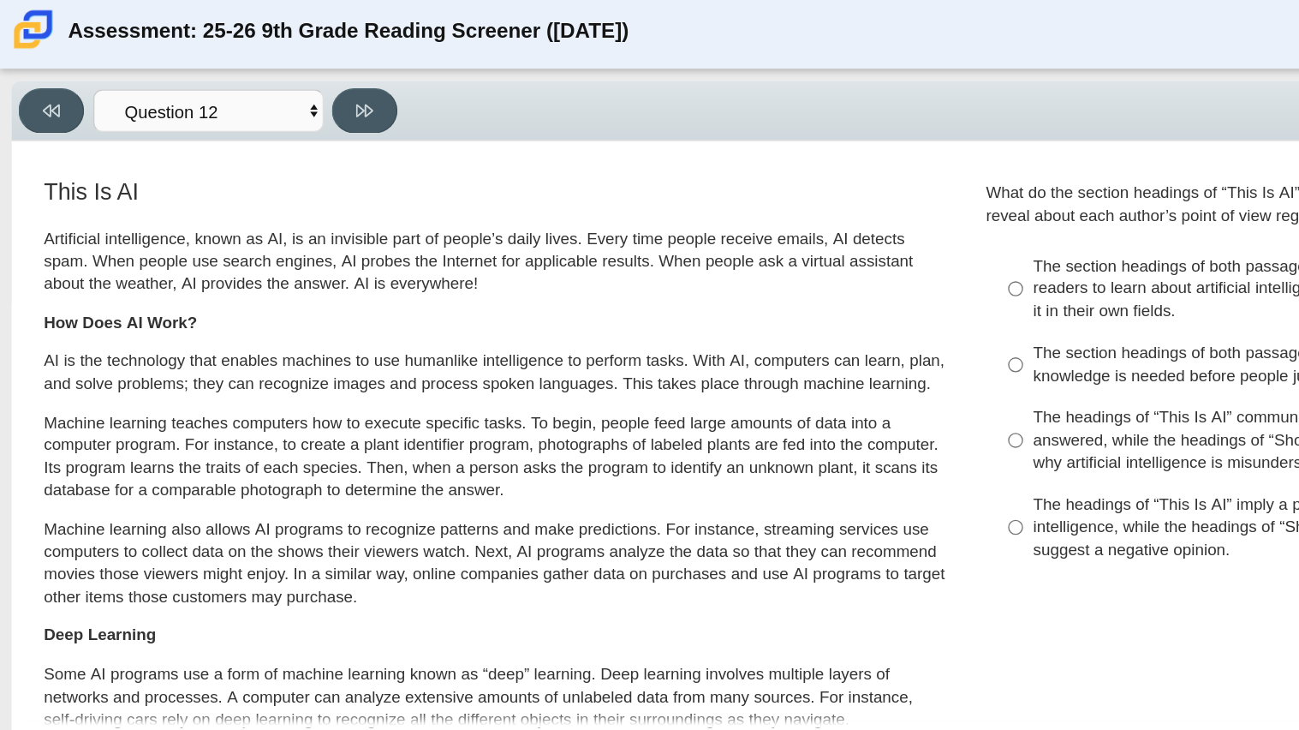
click at [688, 306] on div "Artificial intelligence, known as AI, is an invisible part of people’s daily li…" at bounding box center [369, 468] width 672 height 590
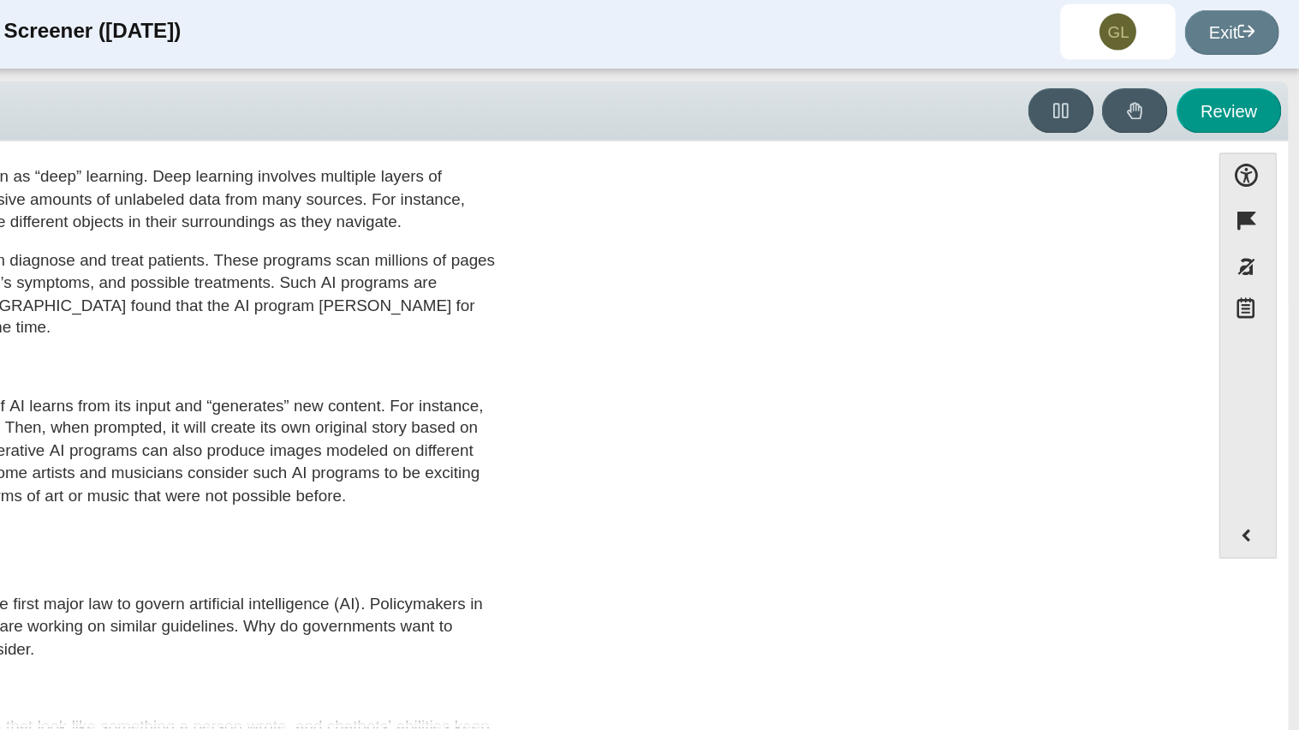
scroll to position [1, 0]
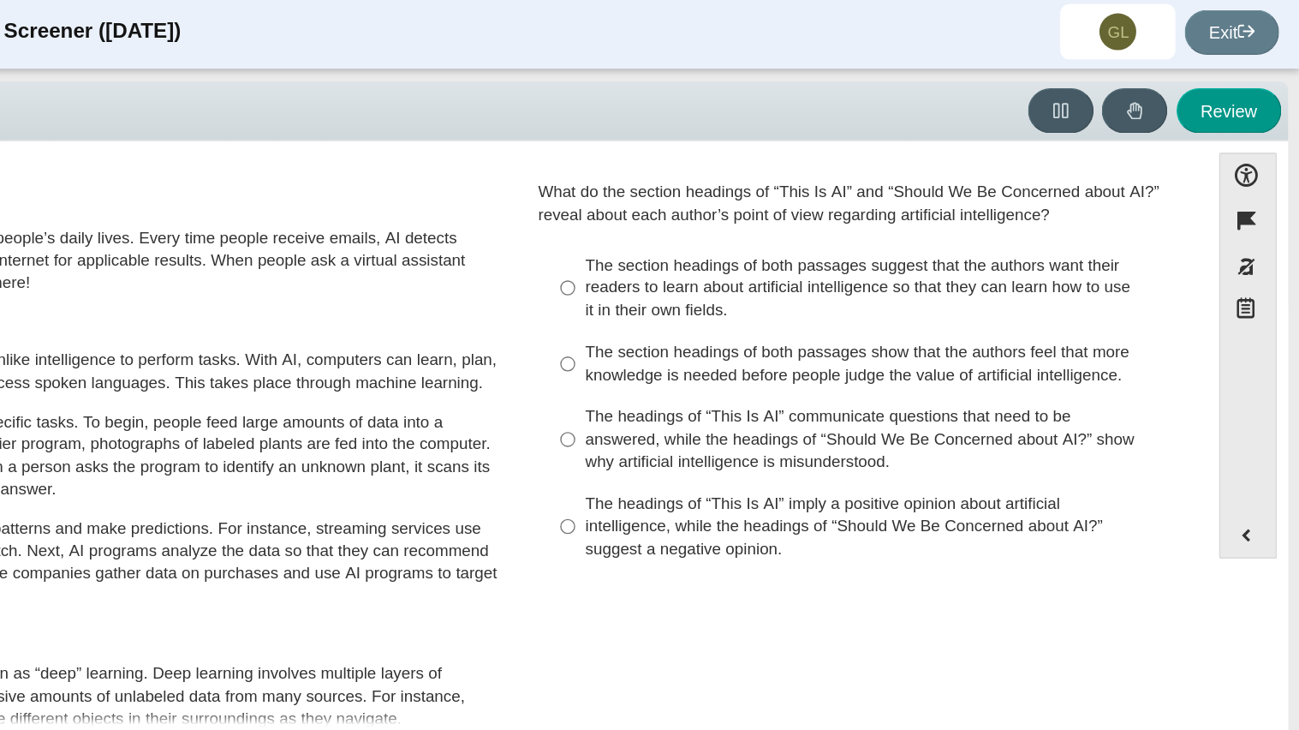
click at [926, 373] on div "The headings of “This Is AI” imply a positive opinion about artificial intellig…" at bounding box center [984, 395] width 432 height 51
click at [760, 373] on input "The headings of “This Is AI” imply a positive opinion about artificial intellig…" at bounding box center [754, 394] width 11 height 65
radio input "true"
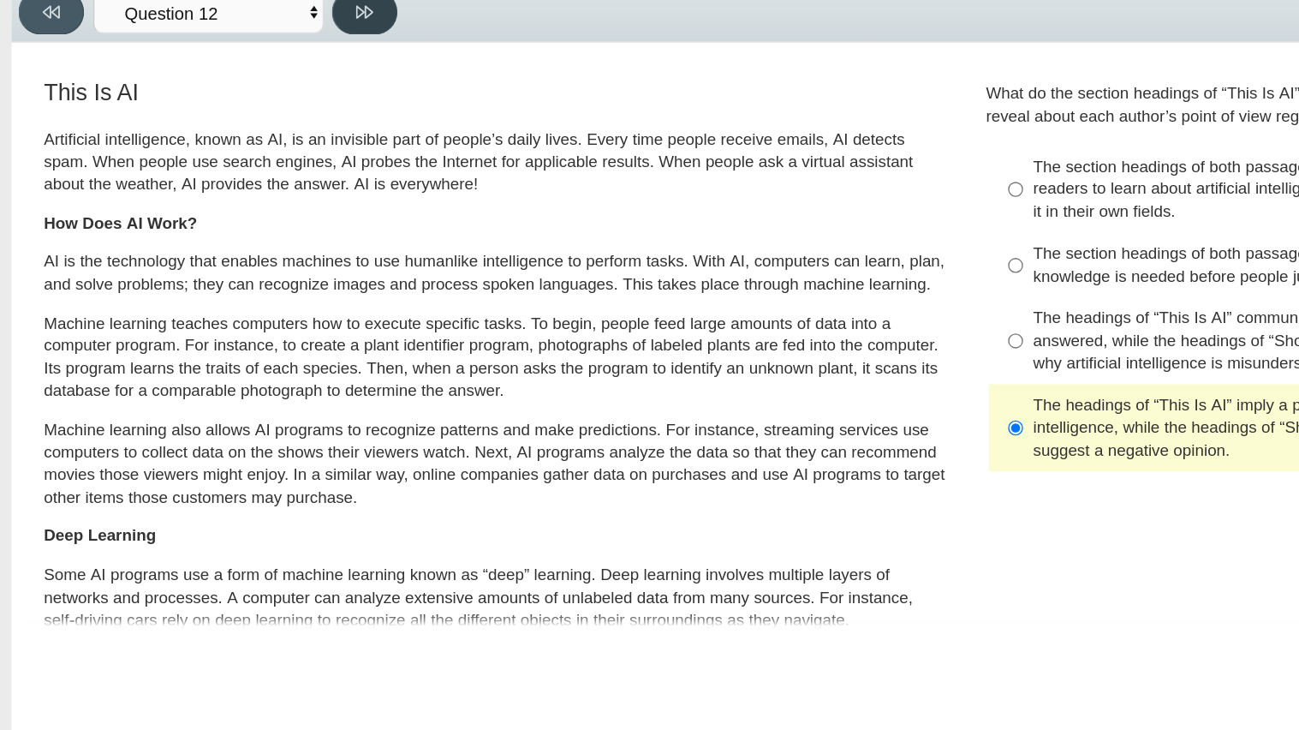
click at [266, 83] on icon at bounding box center [271, 86] width 13 height 13
select select "review"
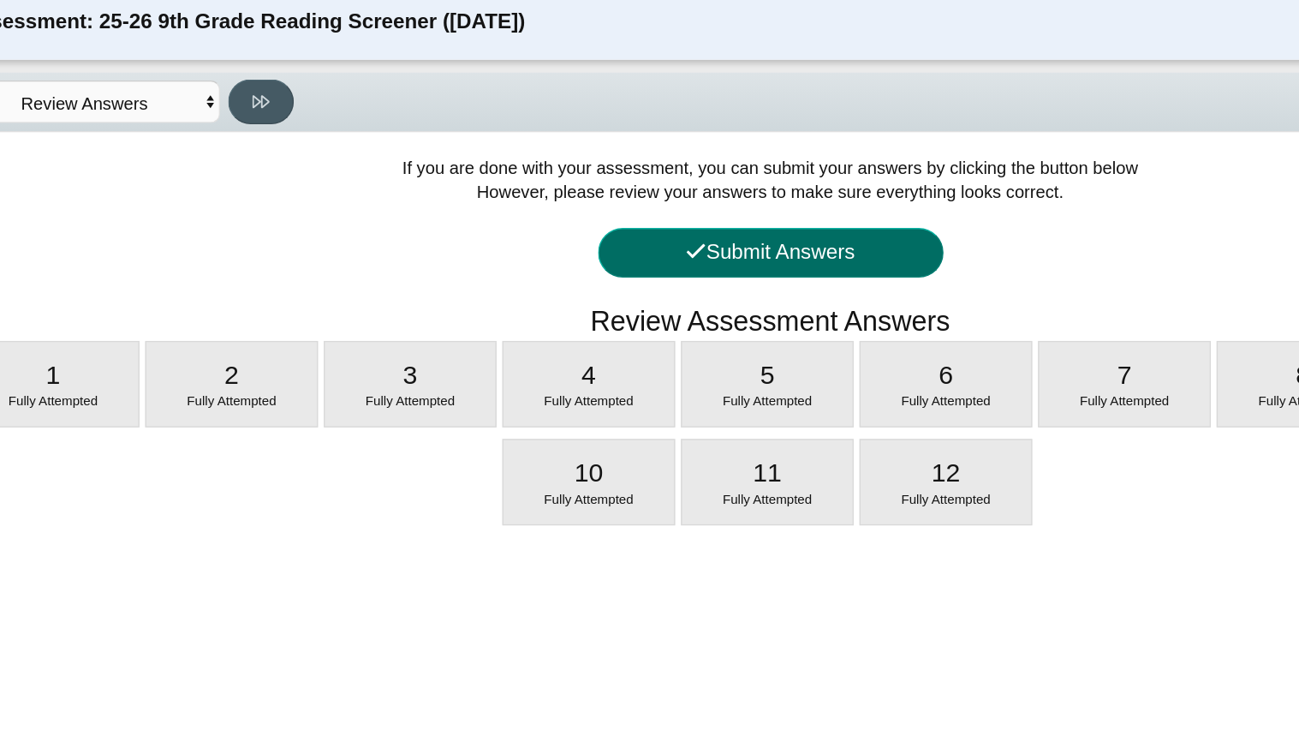
click at [734, 204] on button "Submit Answers" at bounding box center [649, 198] width 257 height 37
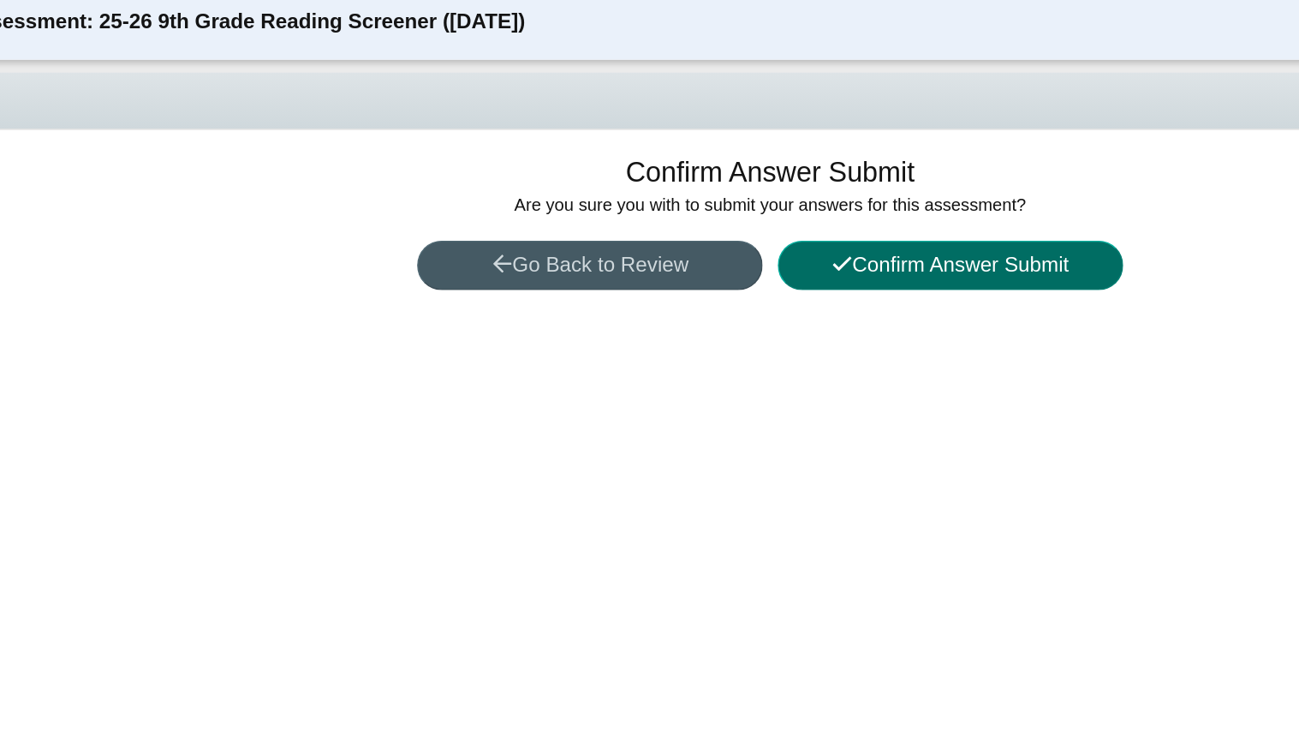
click at [734, 205] on button "Confirm Answer Submit" at bounding box center [783, 207] width 257 height 37
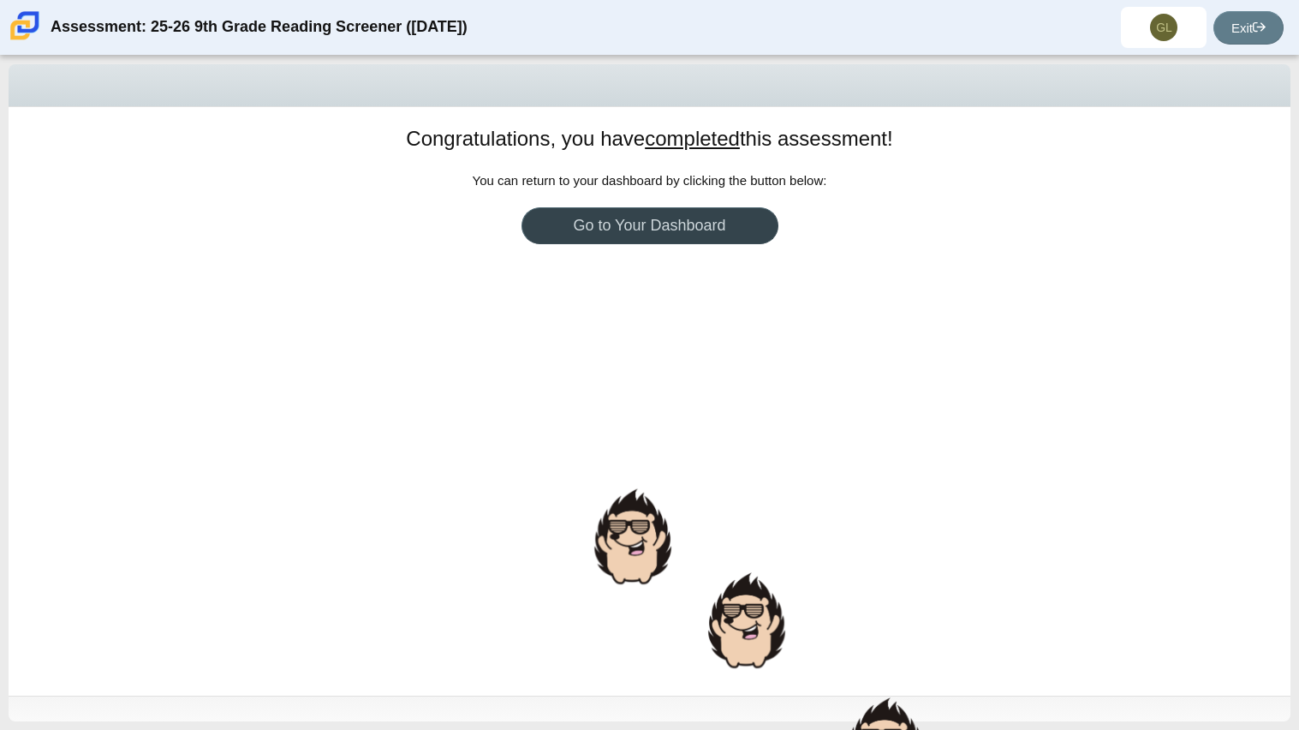
click at [738, 229] on link "Go to Your Dashboard" at bounding box center [649, 225] width 257 height 37
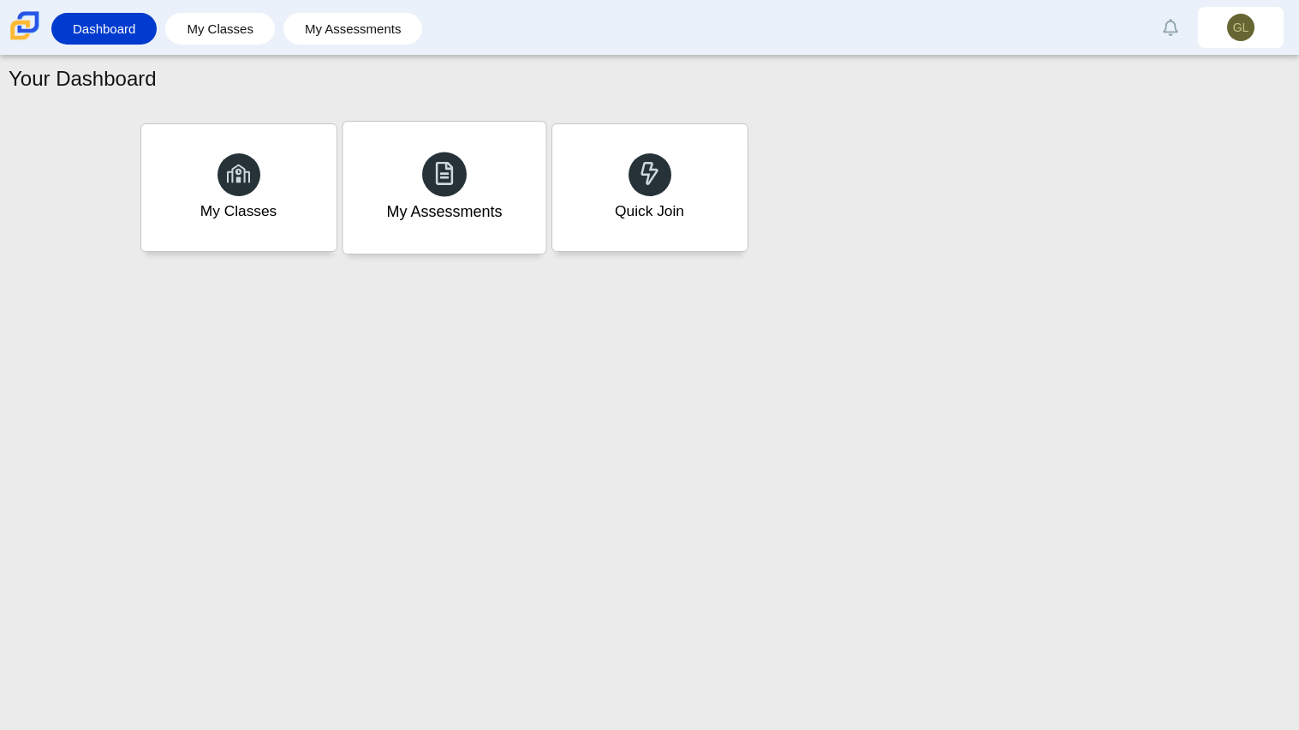
click at [400, 178] on div "My Assessments" at bounding box center [444, 188] width 203 height 132
